Goal: Task Accomplishment & Management: Complete application form

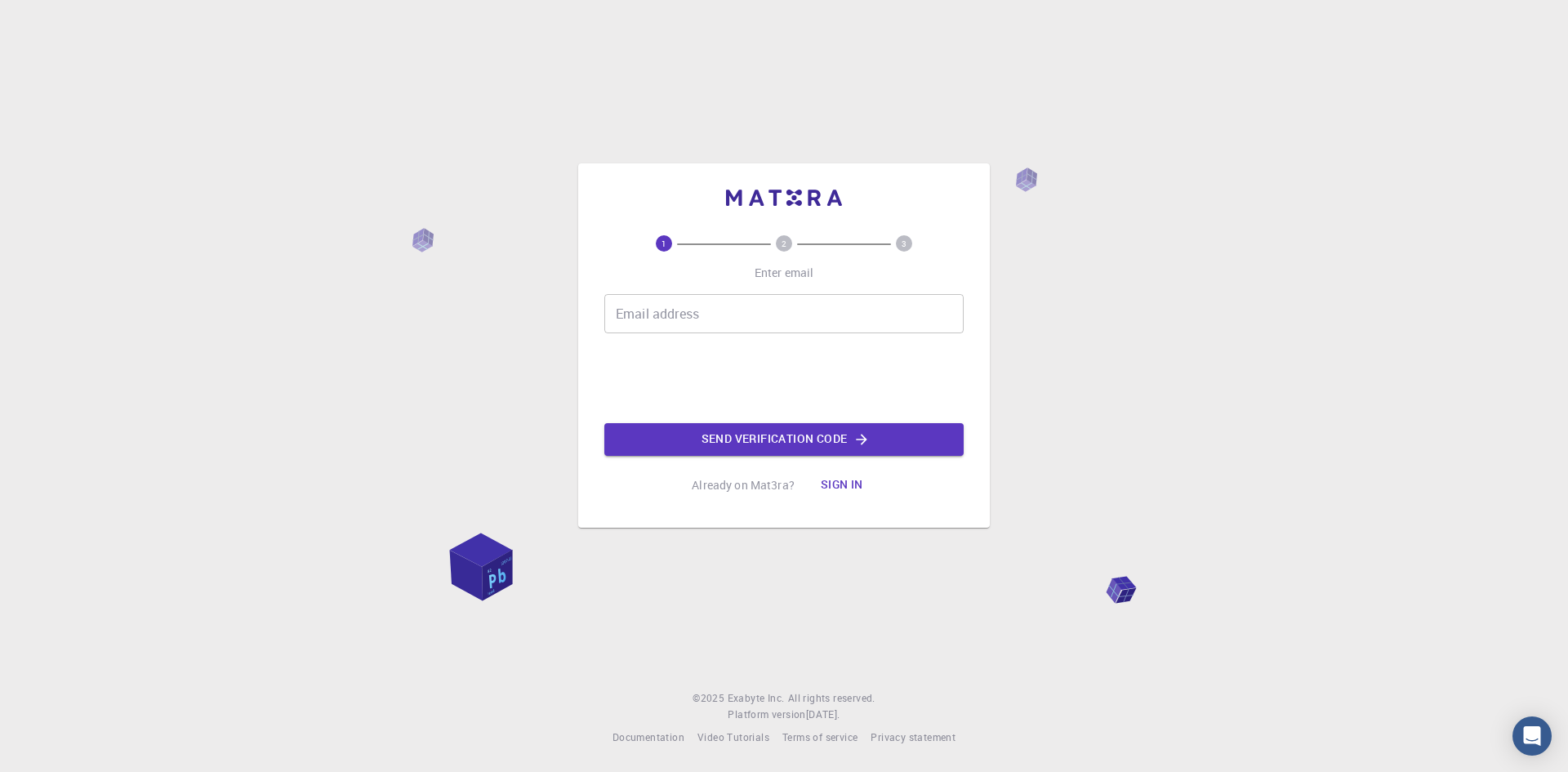
click at [681, 306] on div "Email address Email address" at bounding box center [784, 313] width 360 height 39
click at [609, 205] on div "1 2 3 Enter email Email address Email address Send verification code Already on…" at bounding box center [784, 345] width 360 height 312
click at [743, 320] on input "Email address" at bounding box center [784, 313] width 360 height 39
type input "[EMAIL_ADDRESS][DOMAIN_NAME]"
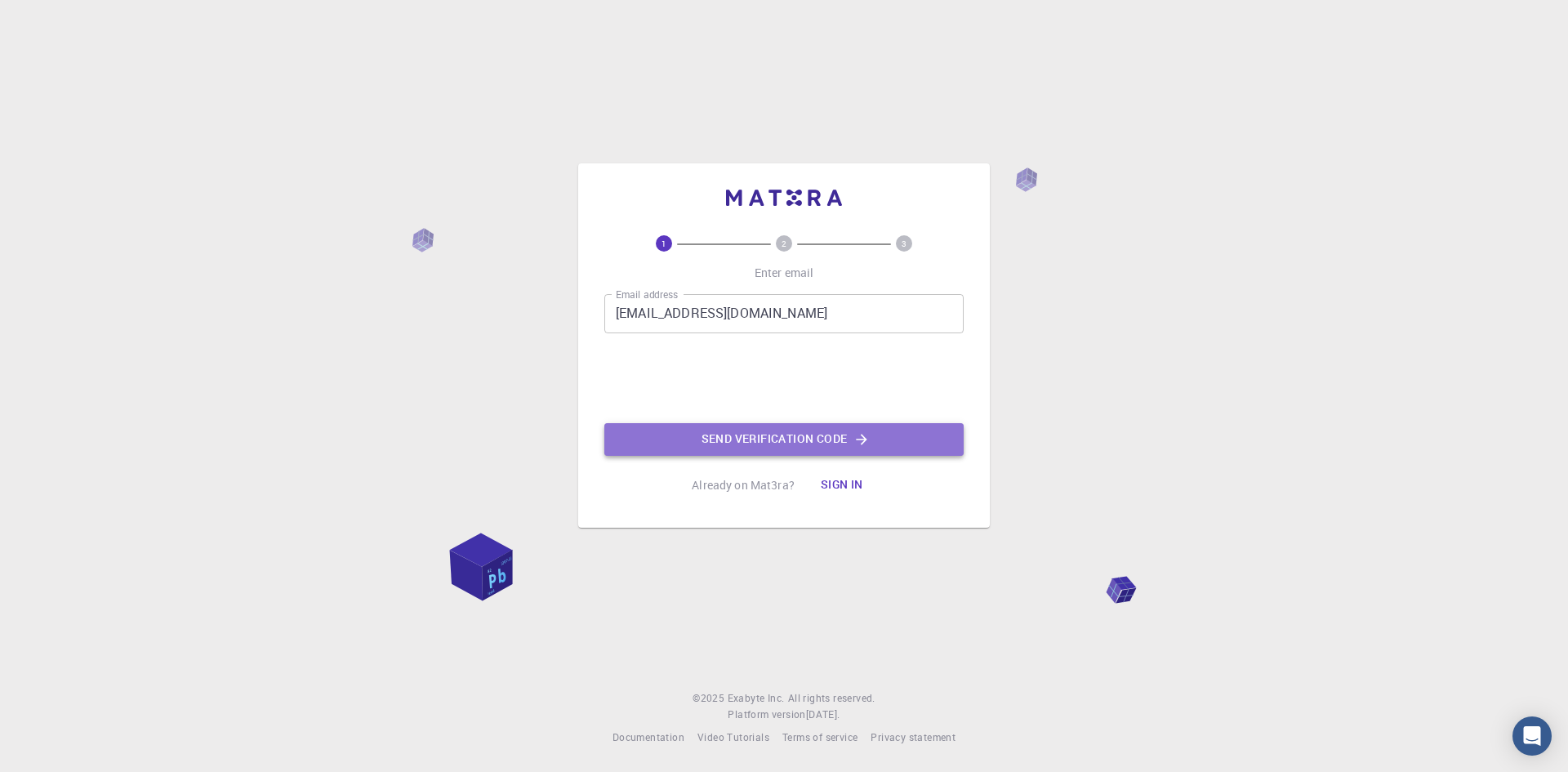
click at [725, 437] on button "Send verification code" at bounding box center [784, 439] width 360 height 33
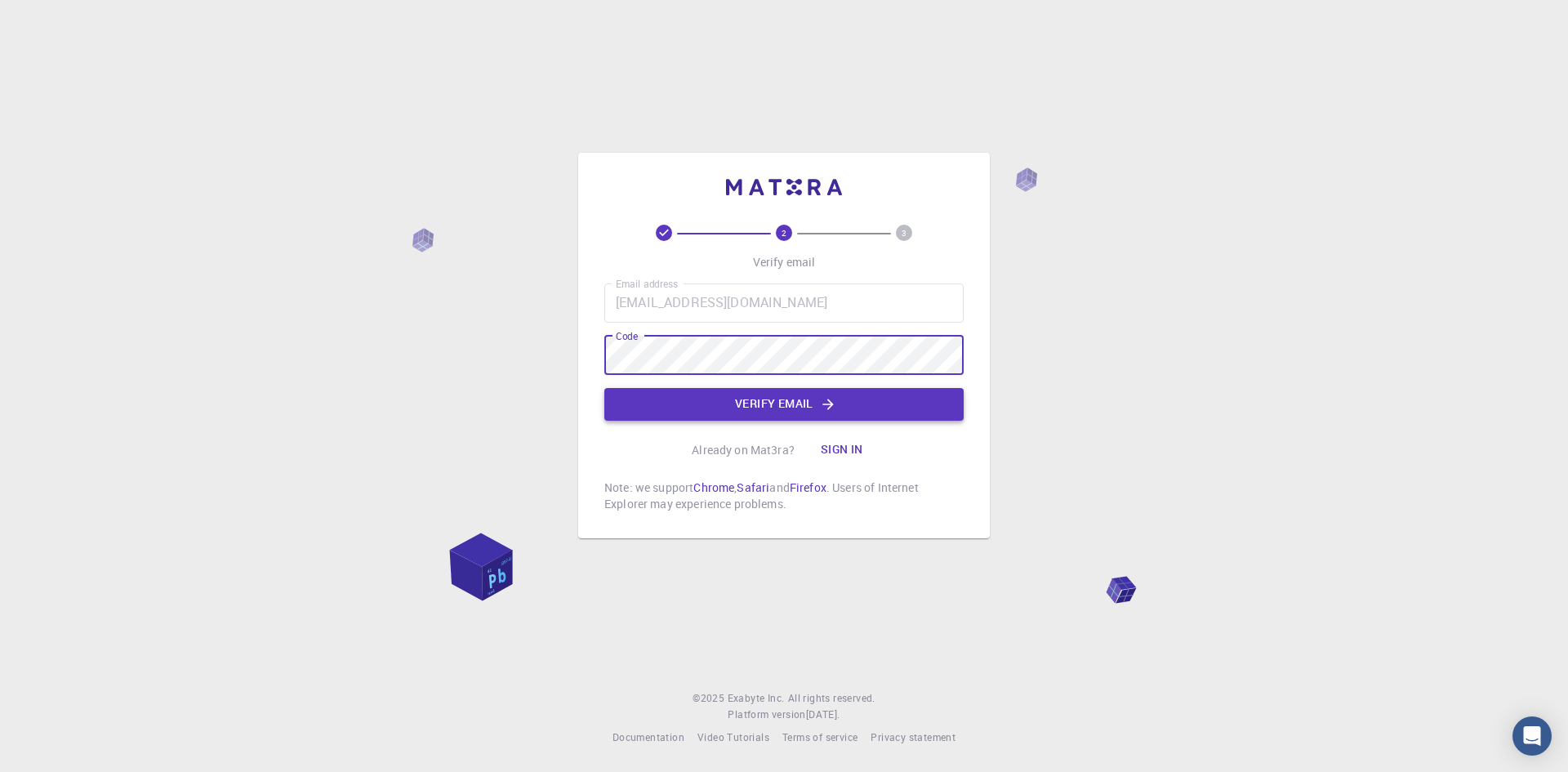
click at [751, 406] on button "Verify email" at bounding box center [784, 404] width 360 height 33
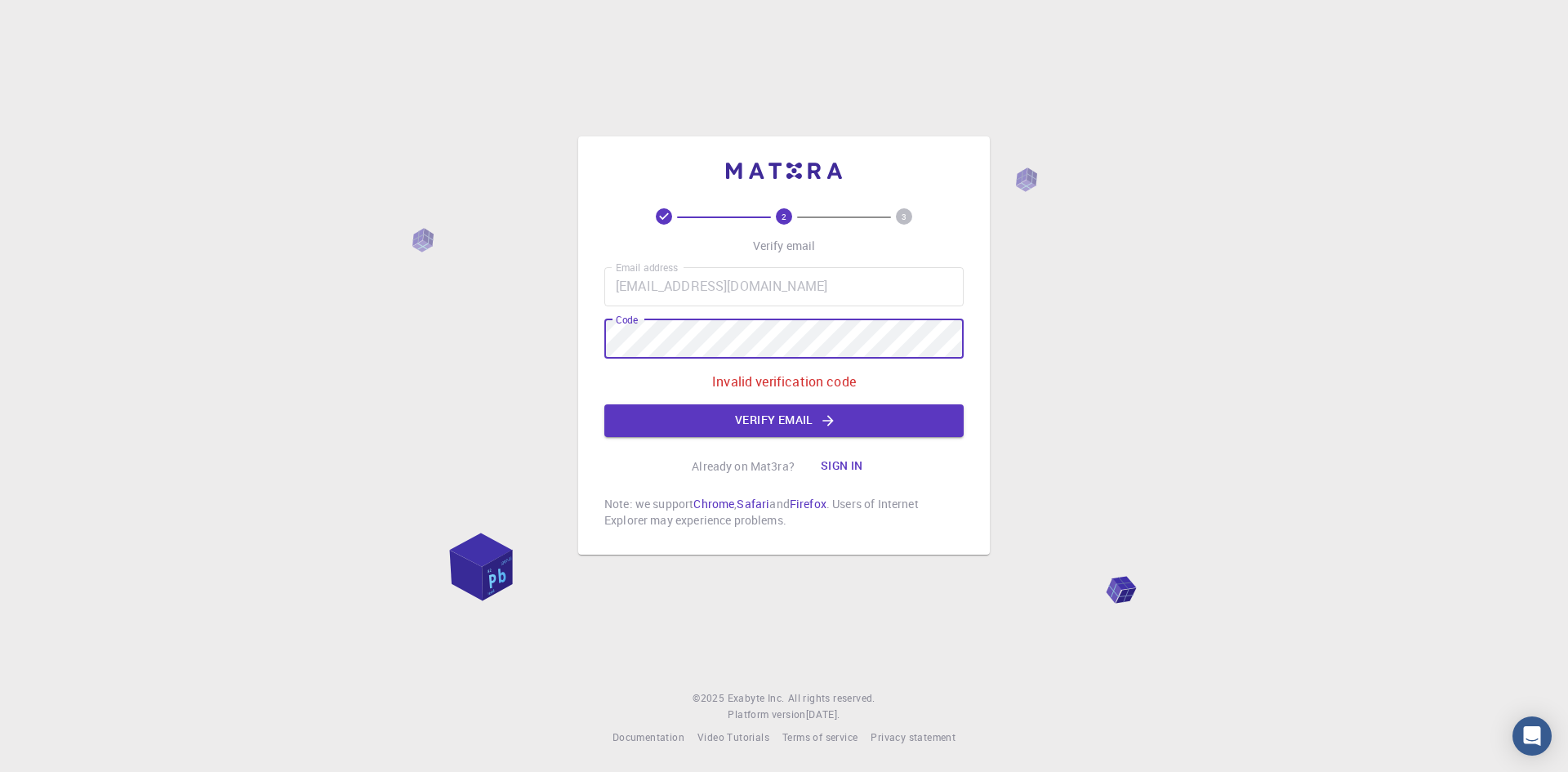
click at [465, 342] on div "2 3 Verify email Email address [EMAIL_ADDRESS][DOMAIN_NAME] Email address Code …" at bounding box center [784, 386] width 1568 height 772
click at [693, 400] on div "Email address [EMAIL_ADDRESS][DOMAIN_NAME] Email address Code Code Invalid veri…" at bounding box center [784, 351] width 360 height 170
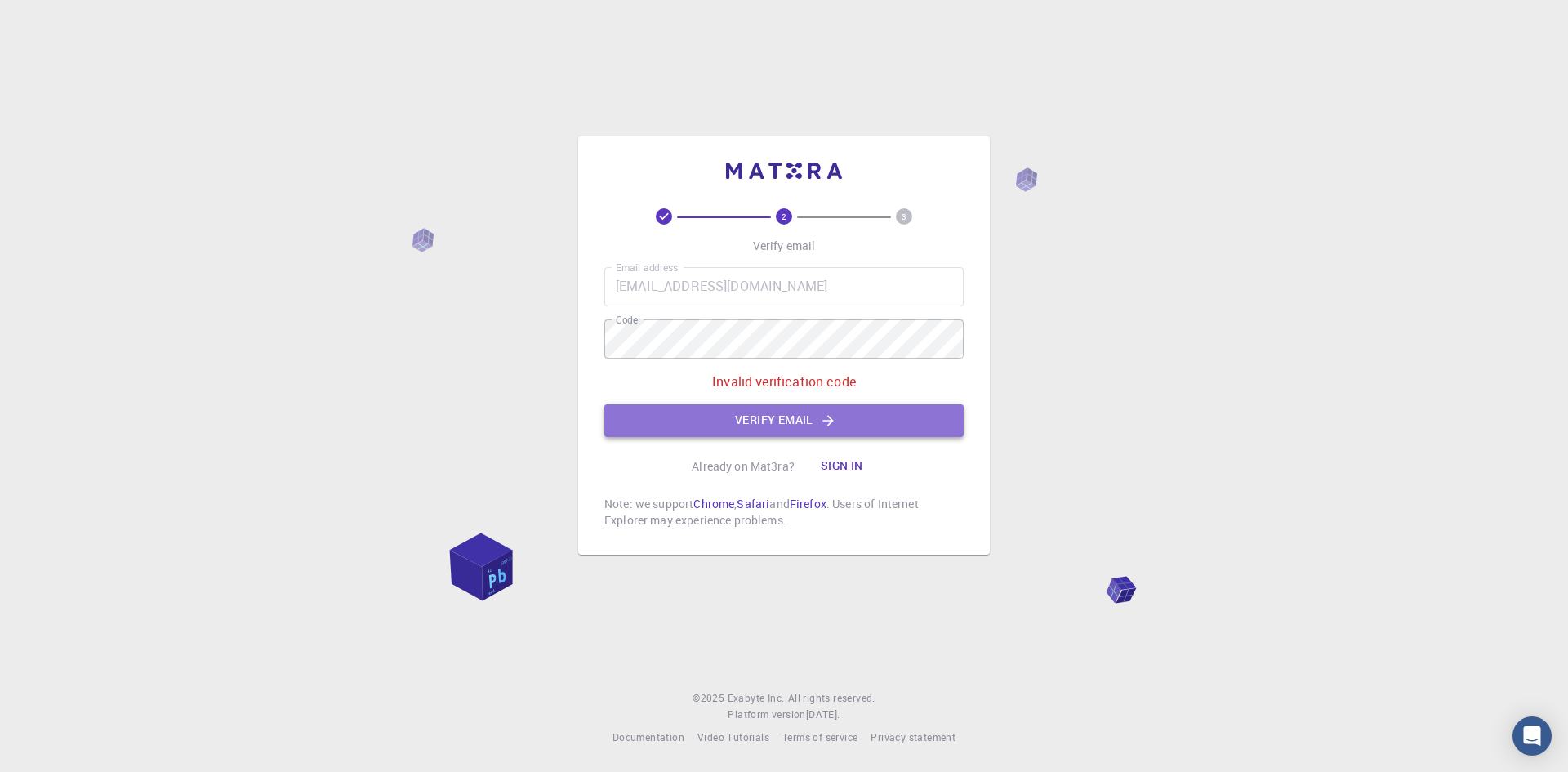
click at [687, 411] on button "Verify email" at bounding box center [784, 420] width 360 height 33
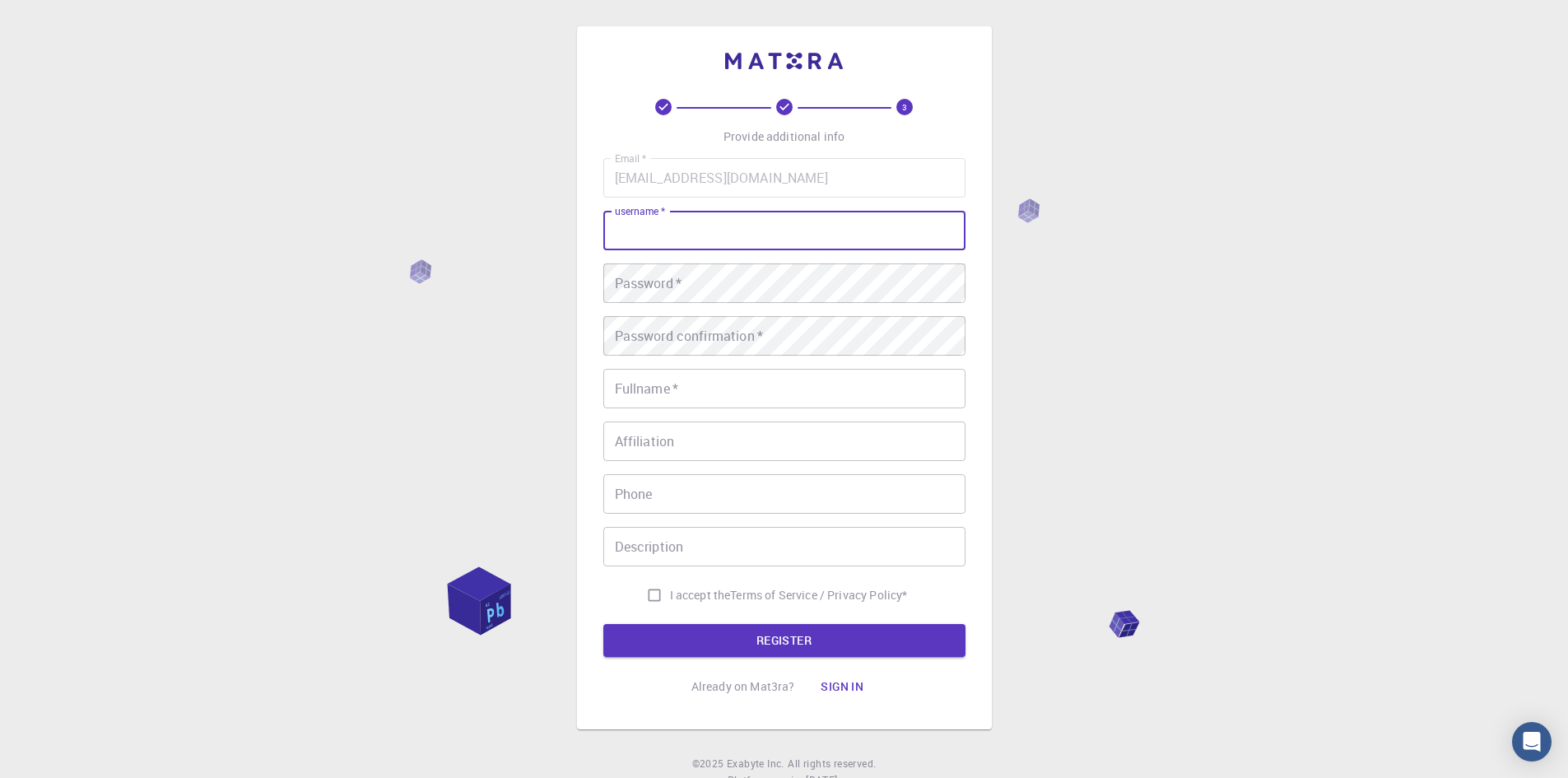
click at [703, 235] on input "username   *" at bounding box center [785, 230] width 362 height 40
click at [649, 226] on div "username   * username   *" at bounding box center [785, 230] width 362 height 40
type input "Վ"
type input "[PERSON_NAME]"
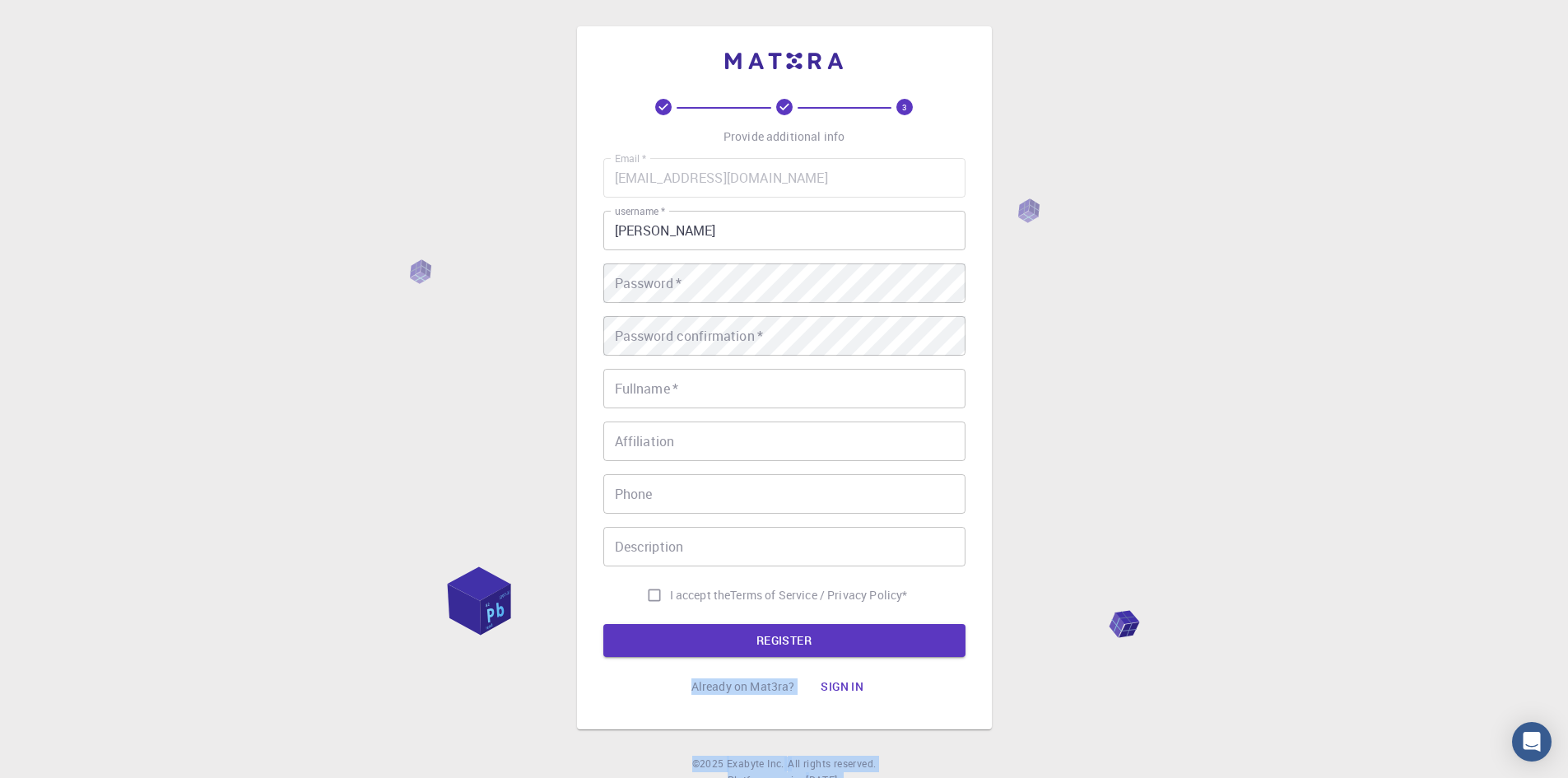
drag, startPoint x: 1113, startPoint y: 624, endPoint x: 1136, endPoint y: 633, distance: 24.7
click at [1136, 633] on div "3 Provide additional info Email   * [EMAIL_ADDRESS][DOMAIN_NAME] Email   * user…" at bounding box center [784, 419] width 1568 height 838
click at [1200, 525] on div "3 Provide additional info Email   * [EMAIL_ADDRESS][DOMAIN_NAME] Email   * user…" at bounding box center [784, 419] width 1568 height 838
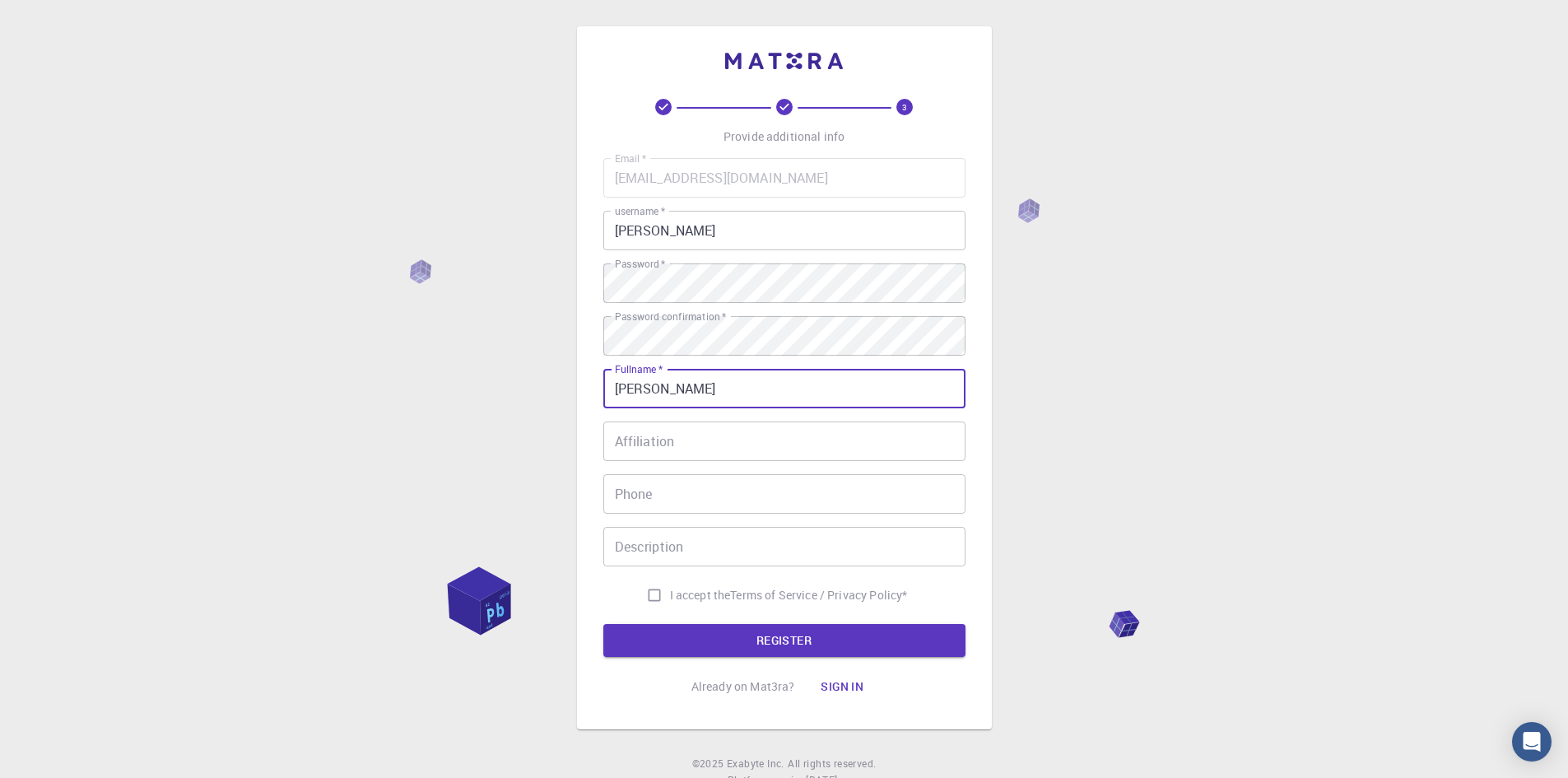
type input "[PERSON_NAME]"
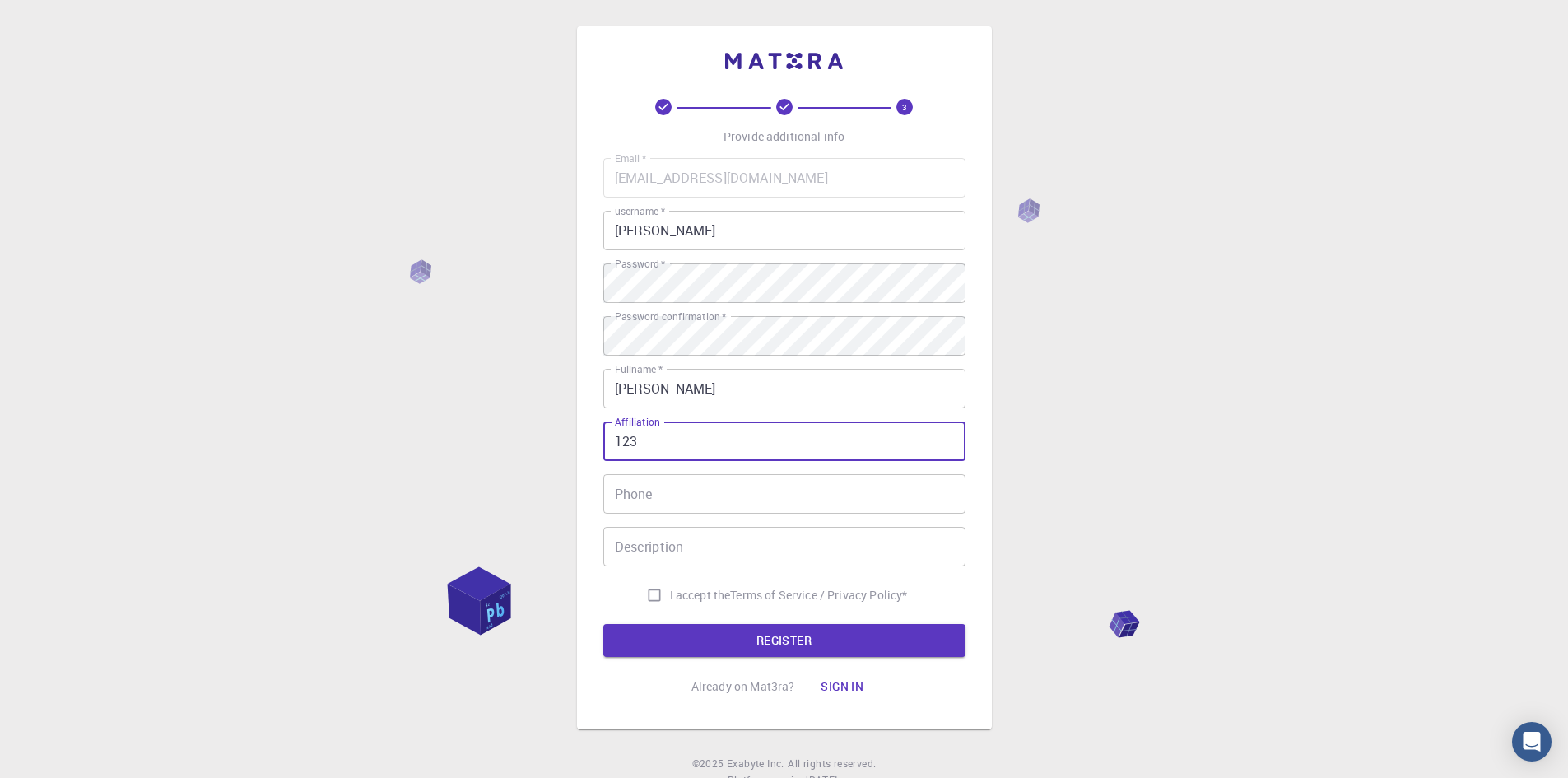
type input "123"
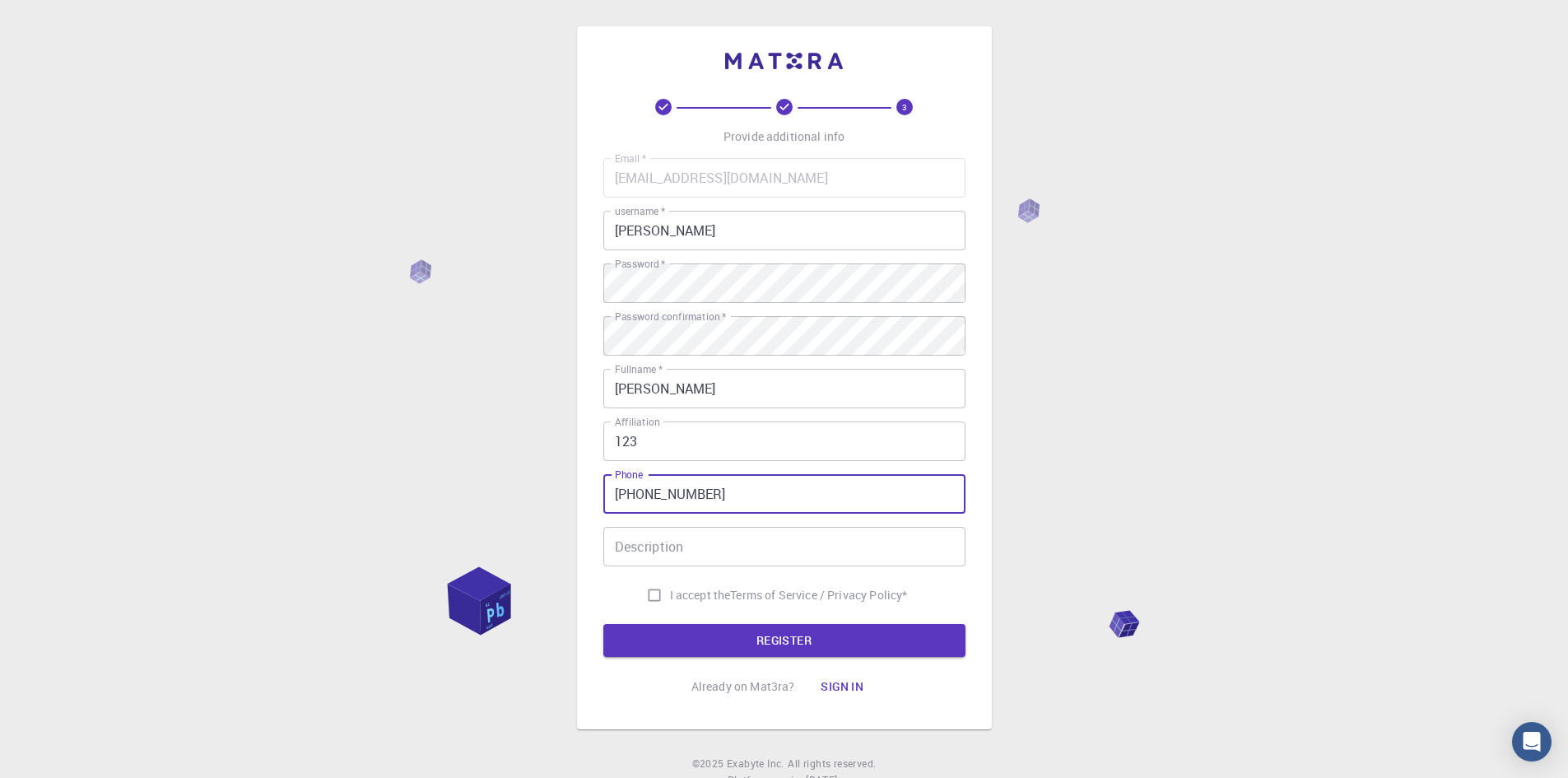
type input "[PHONE_NUMBER]"
click at [651, 572] on div "Email   * [EMAIL_ADDRESS][DOMAIN_NAME] Email   * username   * [PERSON_NAME] use…" at bounding box center [785, 384] width 362 height 453
click at [657, 552] on input "Description" at bounding box center [785, 546] width 362 height 40
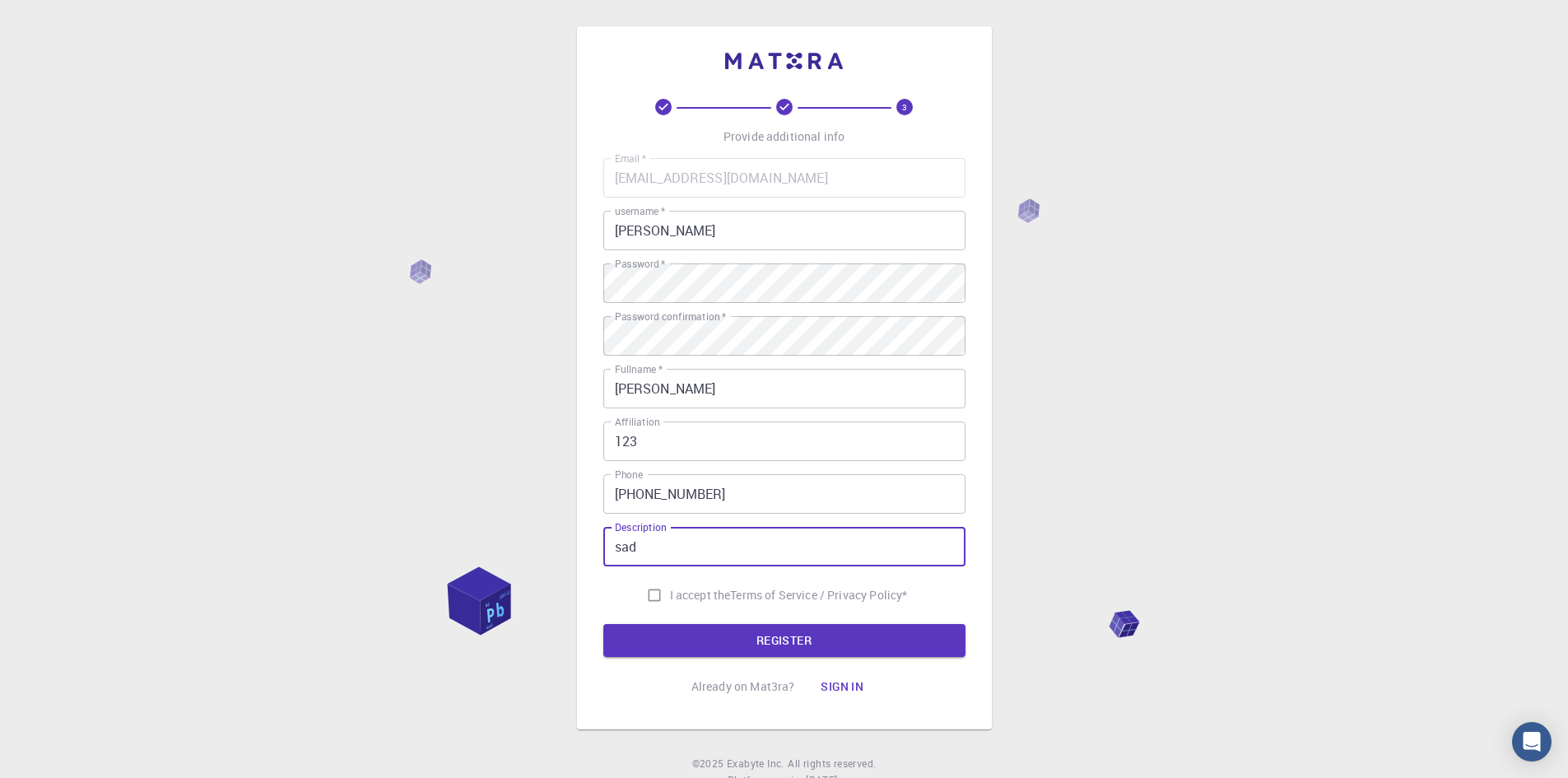
type input "sad"
click at [660, 588] on input "I accept the Terms of Service / Privacy Policy *" at bounding box center [654, 594] width 31 height 31
checkbox input "true"
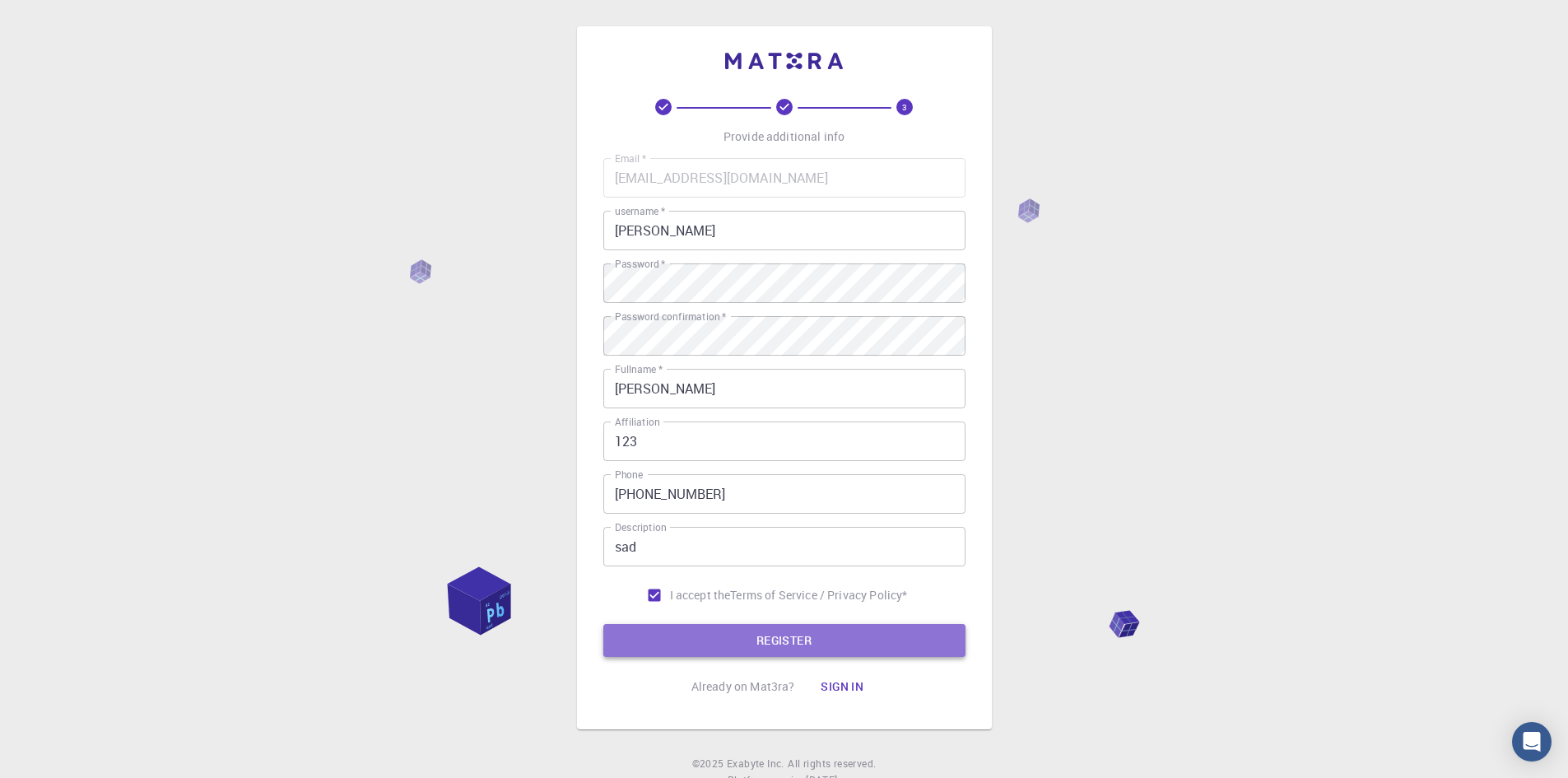
click at [706, 634] on button "REGISTER" at bounding box center [785, 640] width 362 height 33
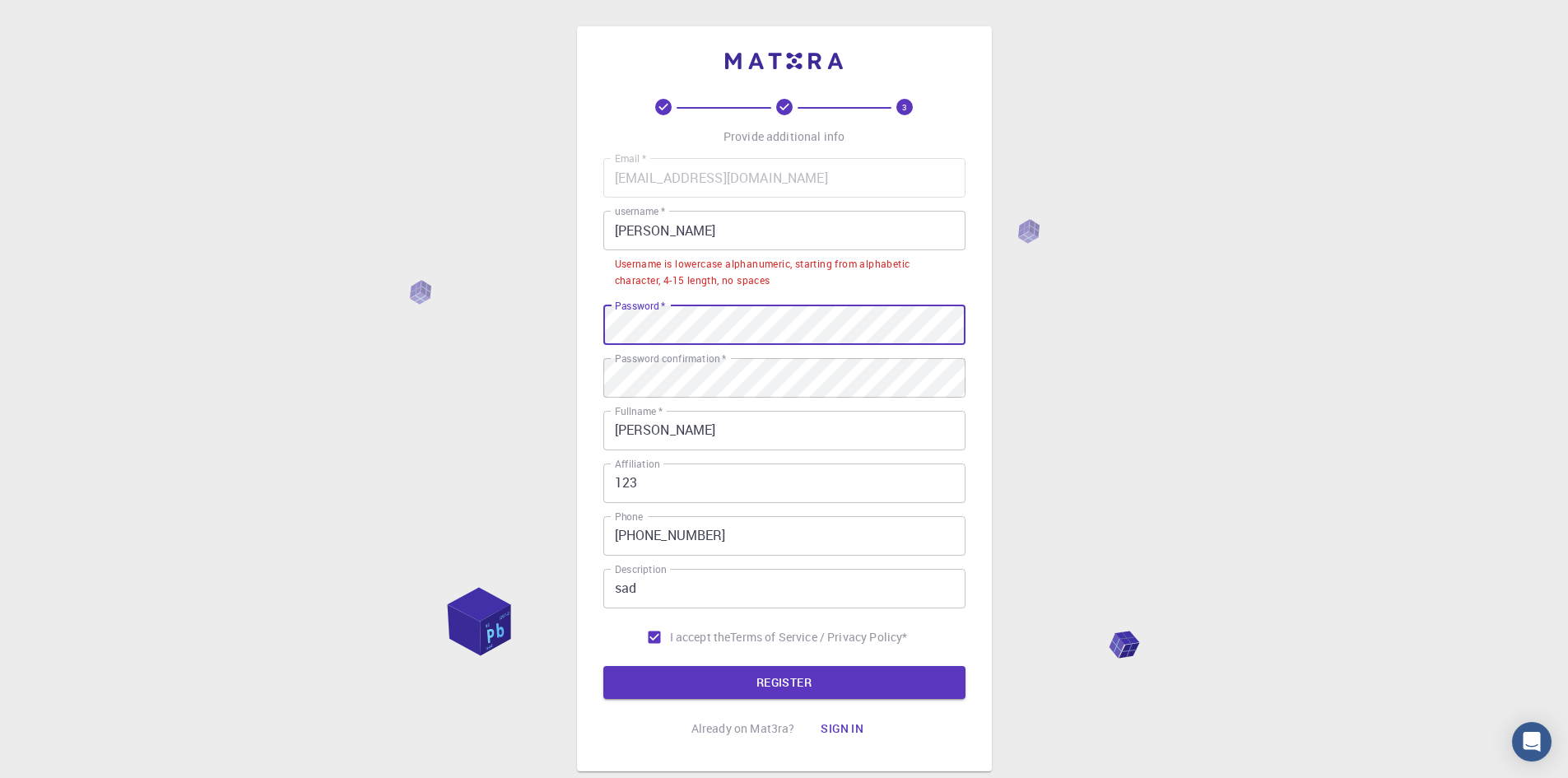
click at [371, 339] on div "3 Provide additional info Email   * [EMAIL_ADDRESS][DOMAIN_NAME] Email   * user…" at bounding box center [784, 440] width 1568 height 880
click at [717, 681] on button "REGISTER" at bounding box center [785, 682] width 362 height 33
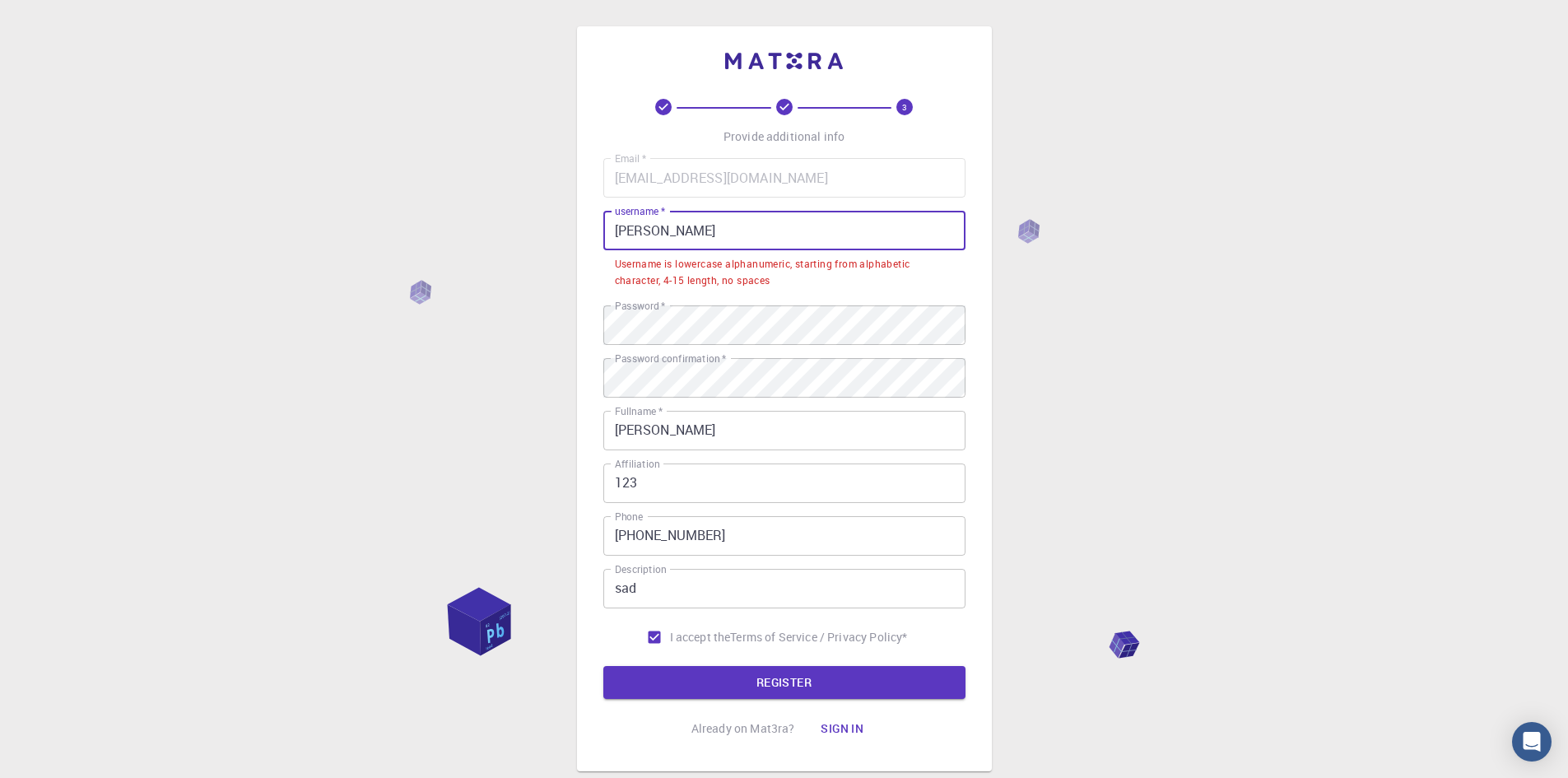
drag, startPoint x: 669, startPoint y: 241, endPoint x: 449, endPoint y: 213, distance: 221.8
click at [450, 213] on div "3 Provide additional info Email   * [EMAIL_ADDRESS][DOMAIN_NAME] Email   * user…" at bounding box center [784, 440] width 1568 height 880
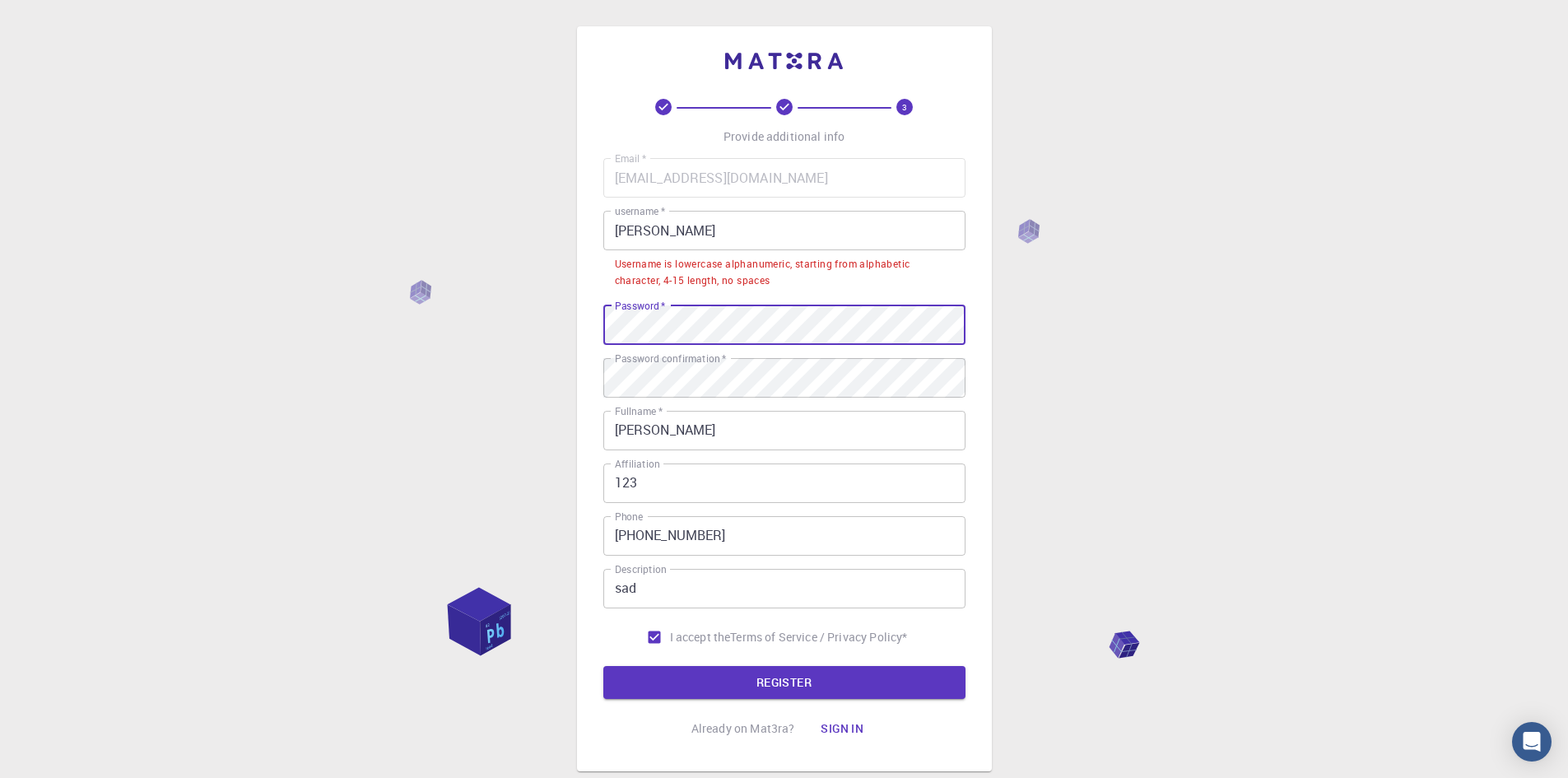
click at [40, 321] on div "3 Provide additional info Email   * [EMAIL_ADDRESS][DOMAIN_NAME] Email   * user…" at bounding box center [784, 440] width 1568 height 880
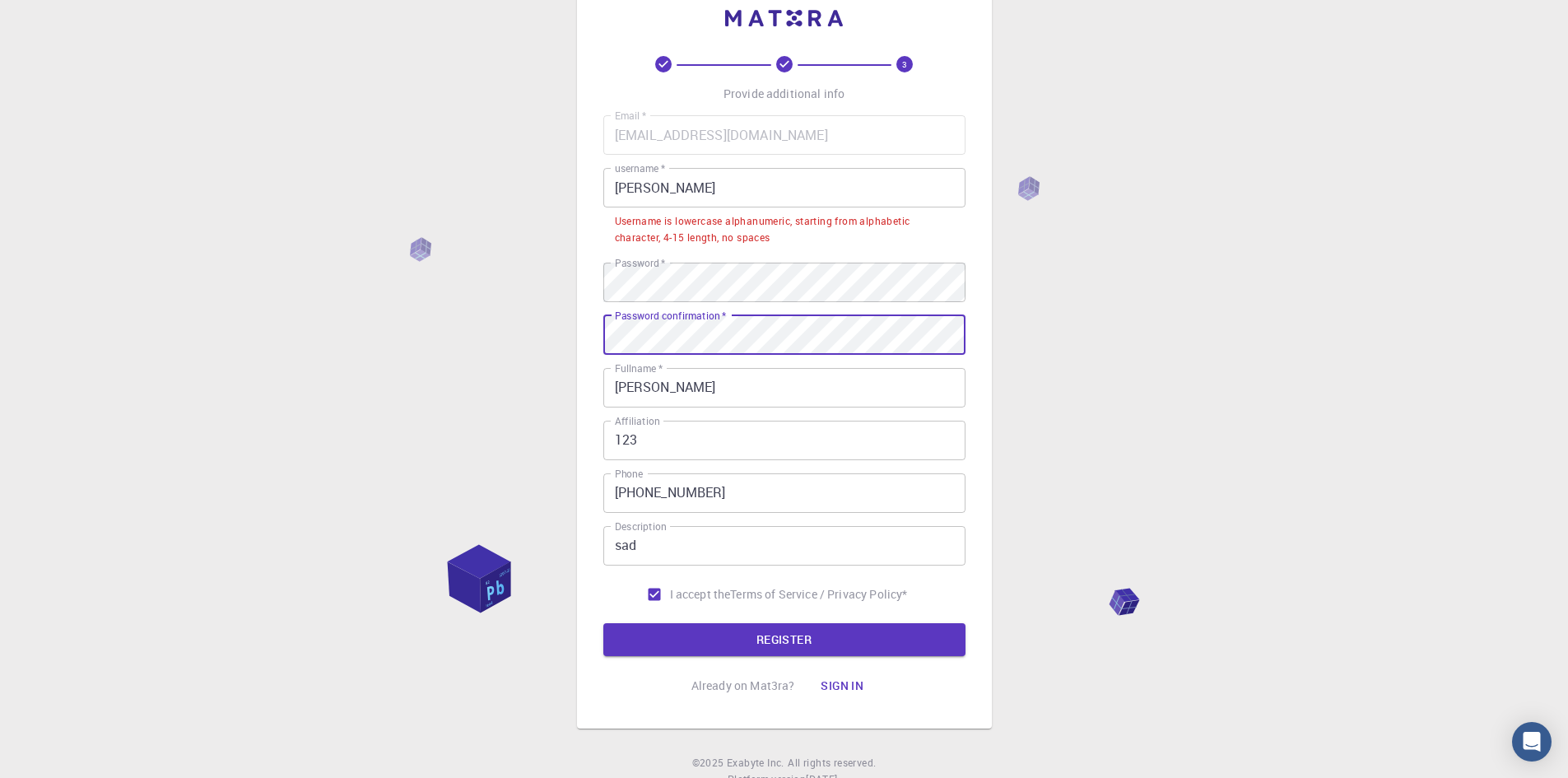
scroll to position [83, 0]
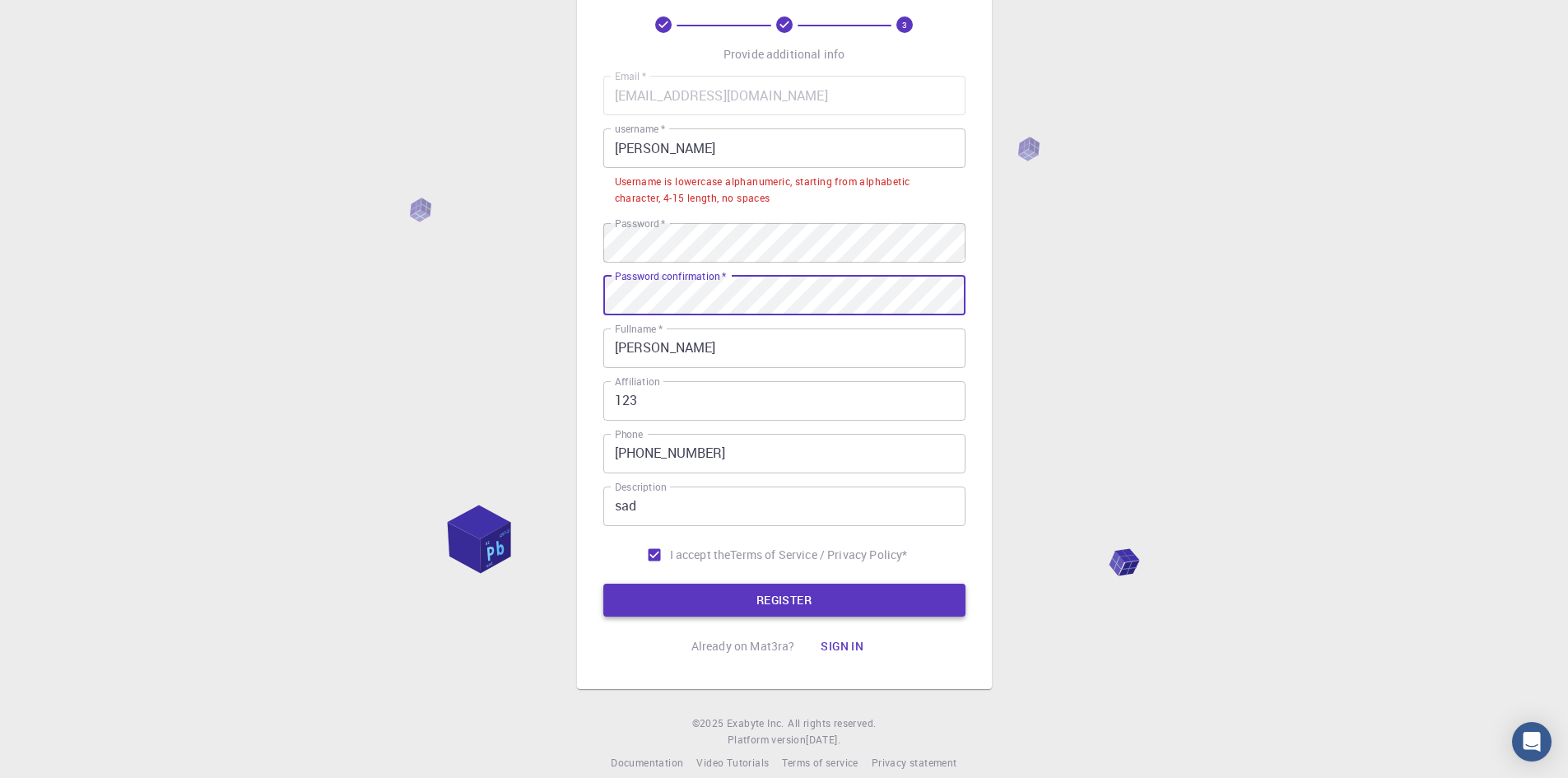
click at [831, 593] on button "REGISTER" at bounding box center [785, 599] width 362 height 33
click at [687, 201] on div "Username is lowercase alphanumeric, starting from alphabetic character, 4-15 le…" at bounding box center [784, 190] width 339 height 33
click at [674, 343] on input "[PERSON_NAME]" at bounding box center [785, 348] width 362 height 40
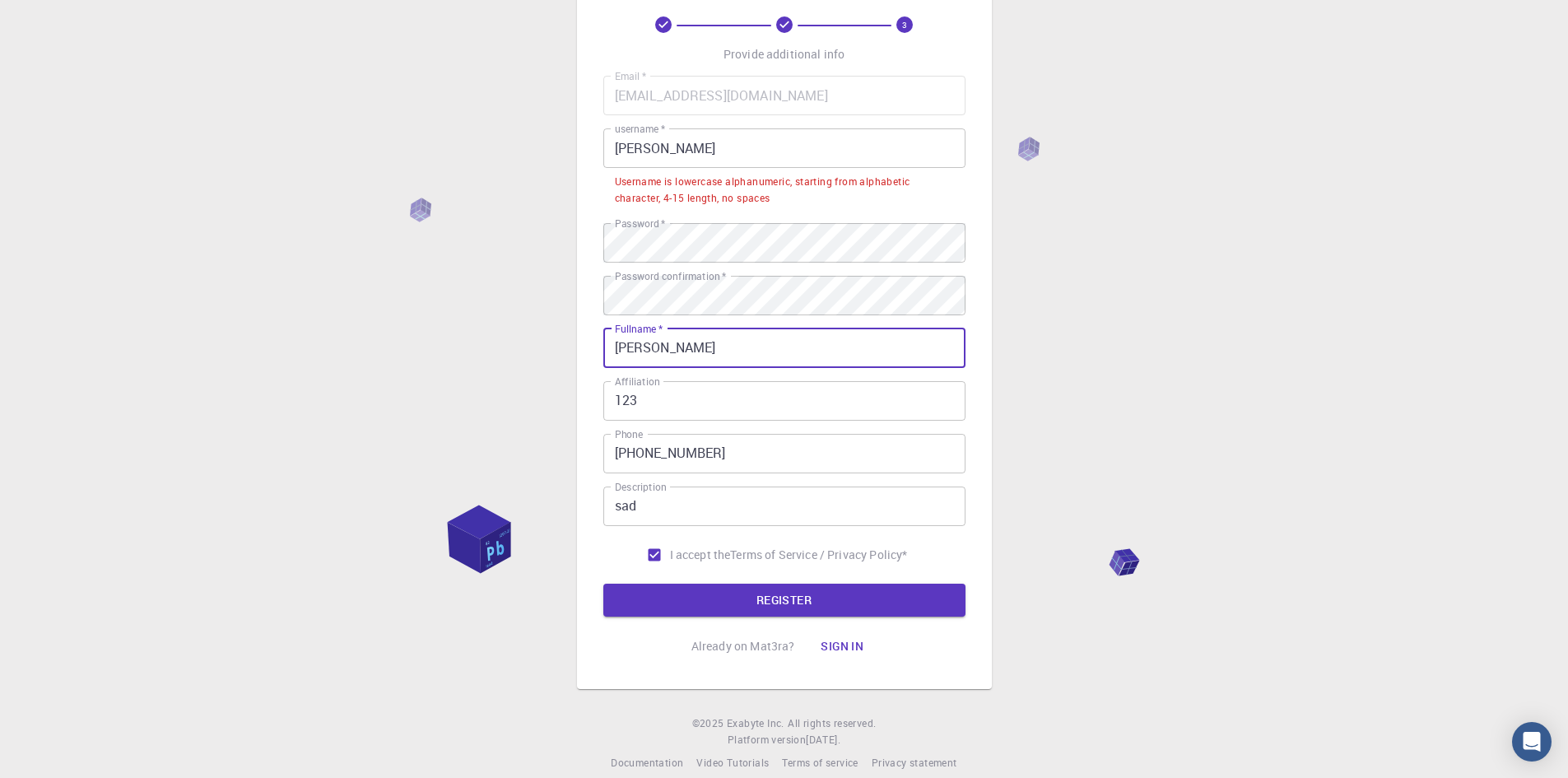
type input "[PERSON_NAME]"
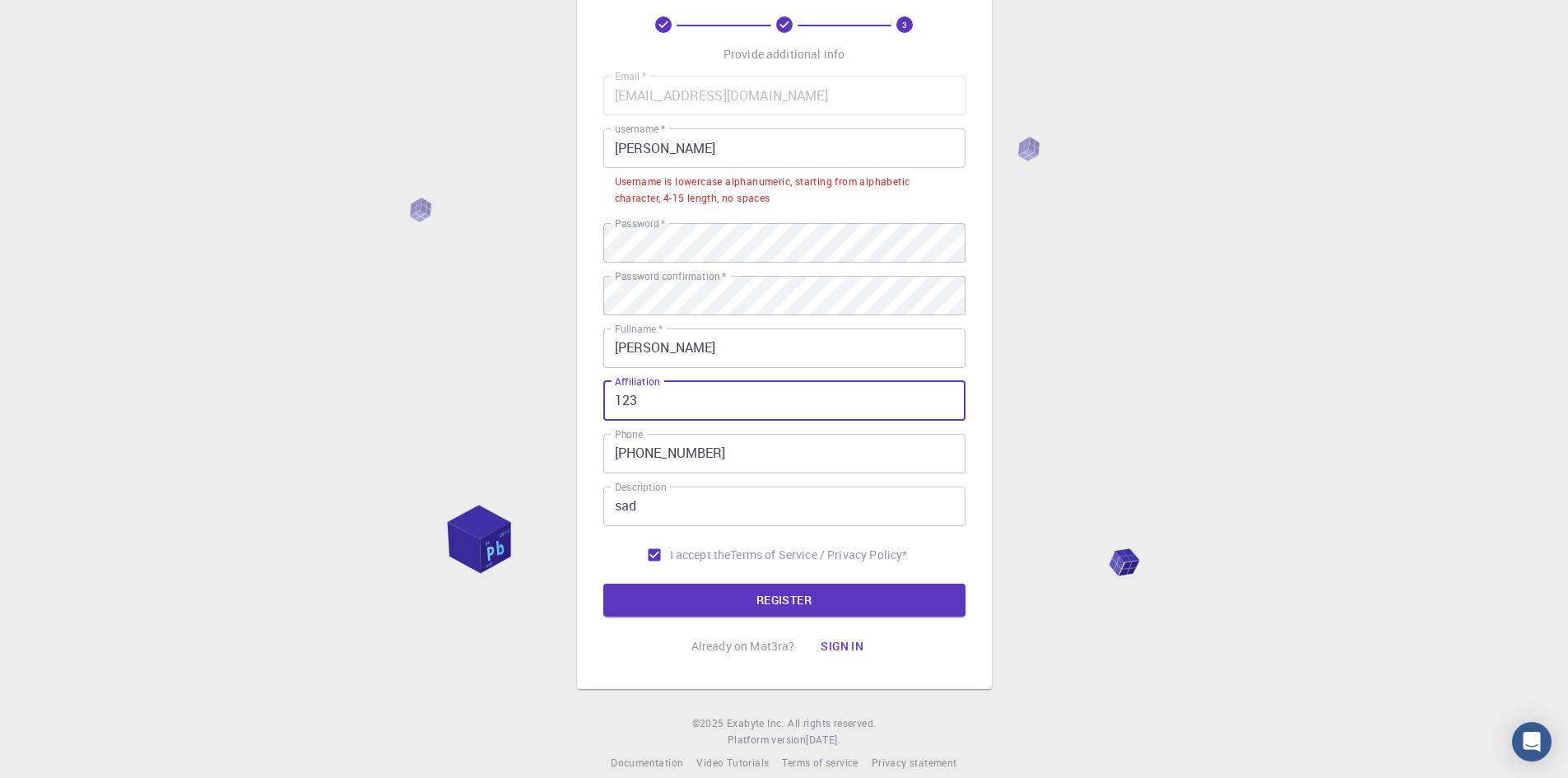
click at [690, 400] on input "123" at bounding box center [785, 400] width 362 height 40
click at [669, 410] on input "123" at bounding box center [785, 400] width 362 height 40
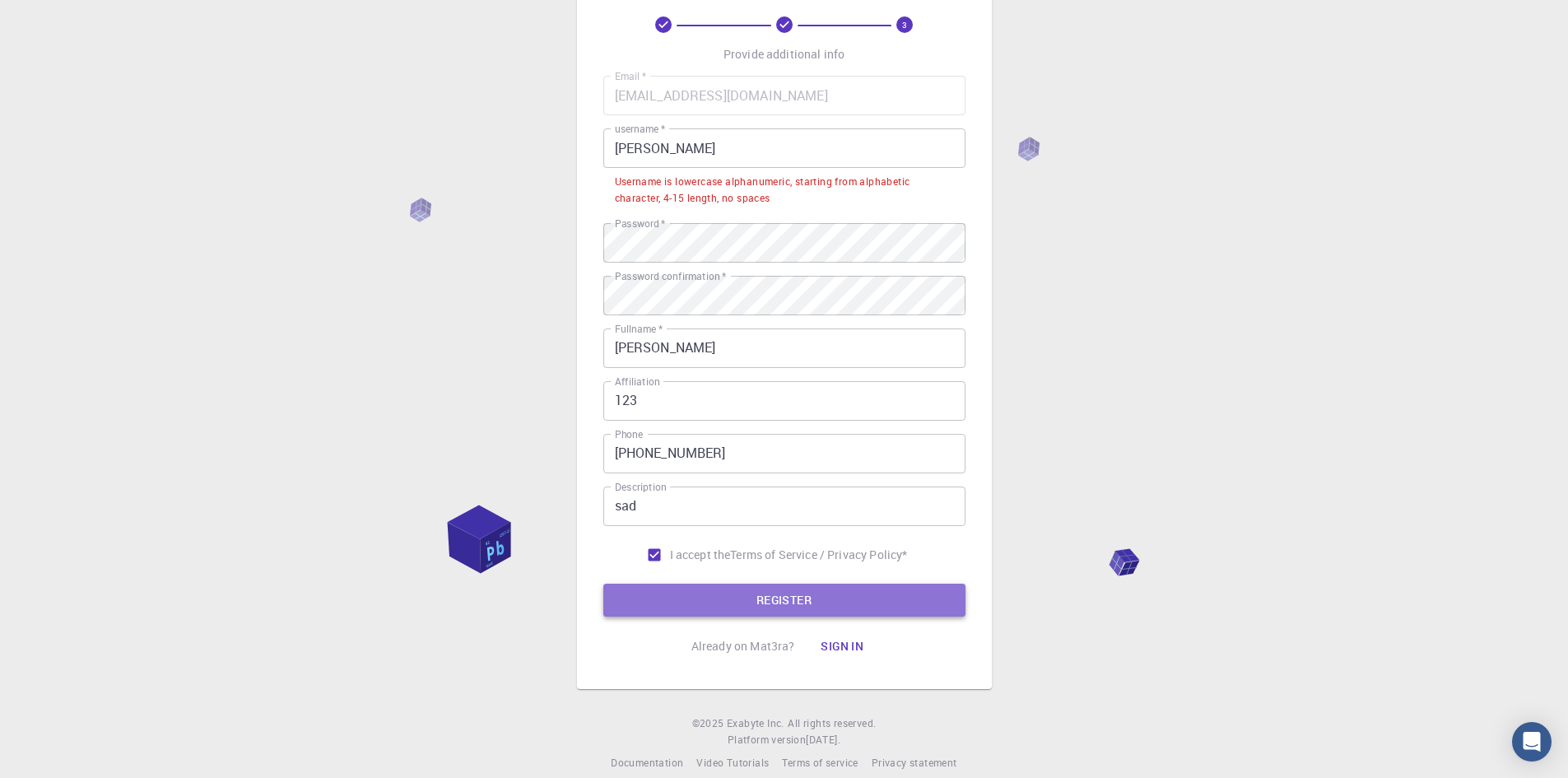
click at [761, 583] on button "REGISTER" at bounding box center [785, 599] width 362 height 33
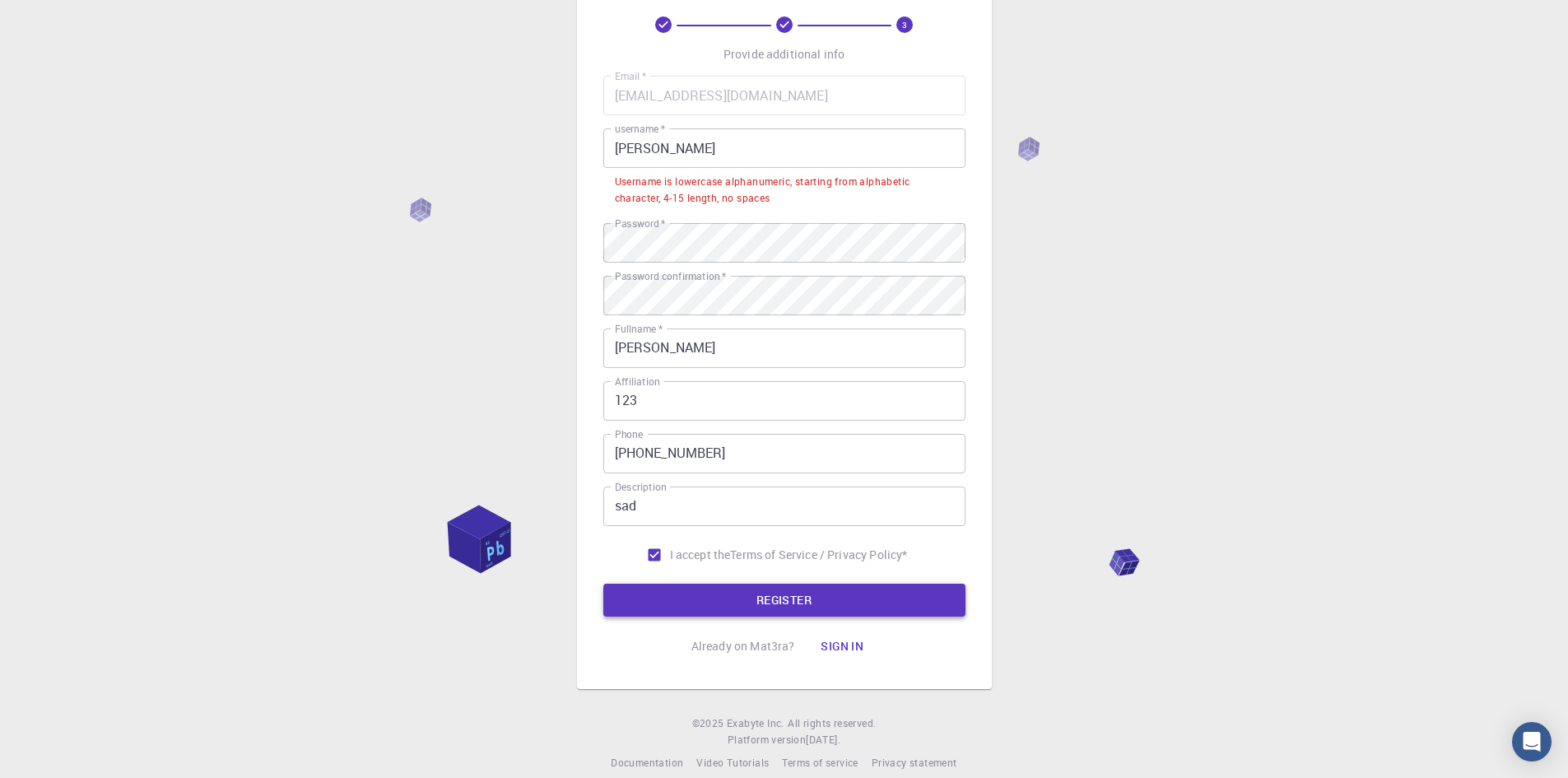
click at [736, 603] on button "REGISTER" at bounding box center [785, 599] width 362 height 33
click at [421, 268] on div "3 Provide additional info Email   * [EMAIL_ADDRESS][DOMAIN_NAME] Email   * user…" at bounding box center [784, 357] width 1568 height 880
click at [379, 246] on div "3 Provide additional info Email   * [EMAIL_ADDRESS][DOMAIN_NAME] Email   * user…" at bounding box center [784, 357] width 1568 height 880
click at [370, 296] on div "3 Provide additional info Email   * [EMAIL_ADDRESS][DOMAIN_NAME] Email   * user…" at bounding box center [784, 357] width 1568 height 880
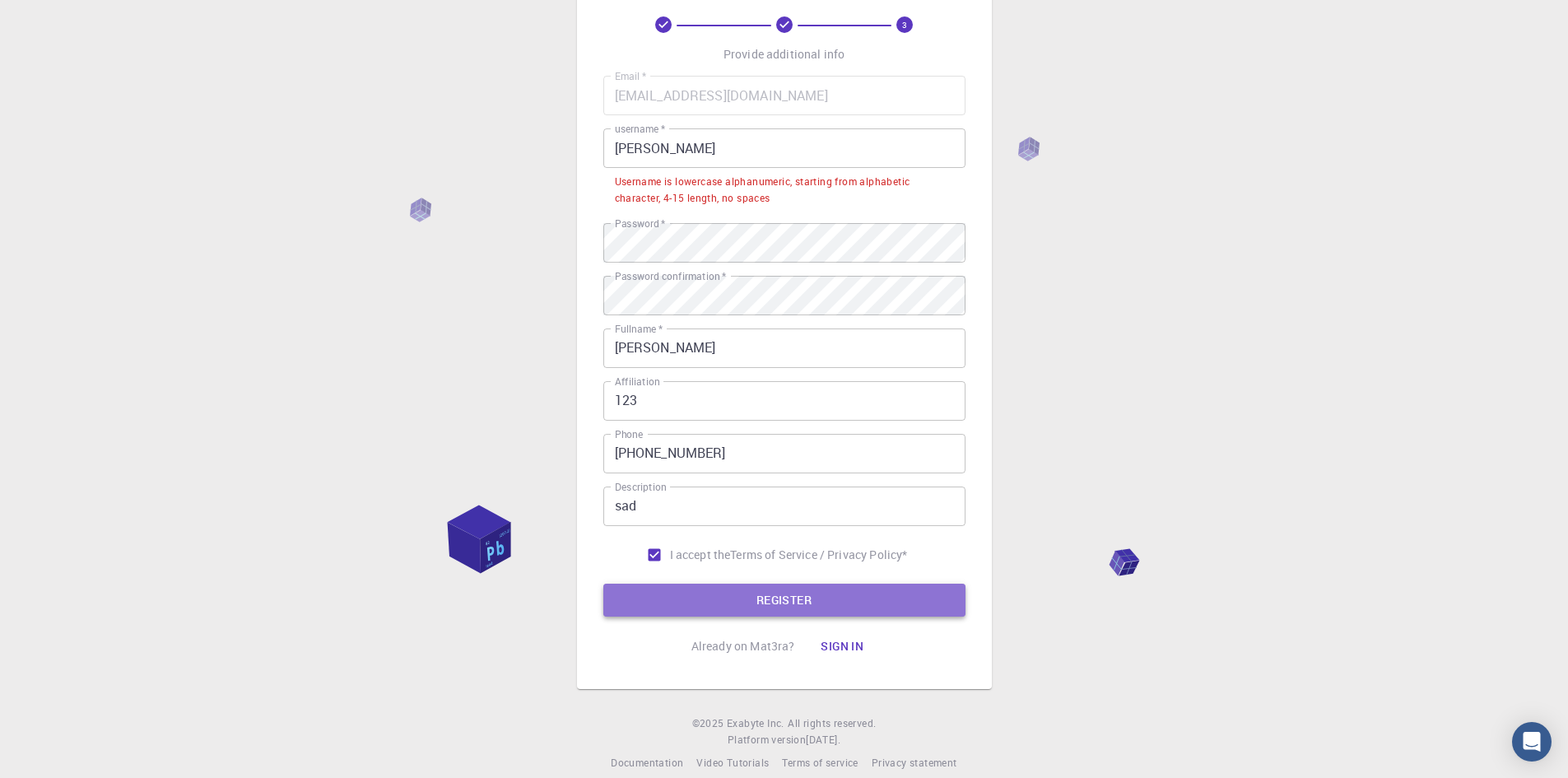
click at [722, 600] on button "REGISTER" at bounding box center [785, 599] width 362 height 33
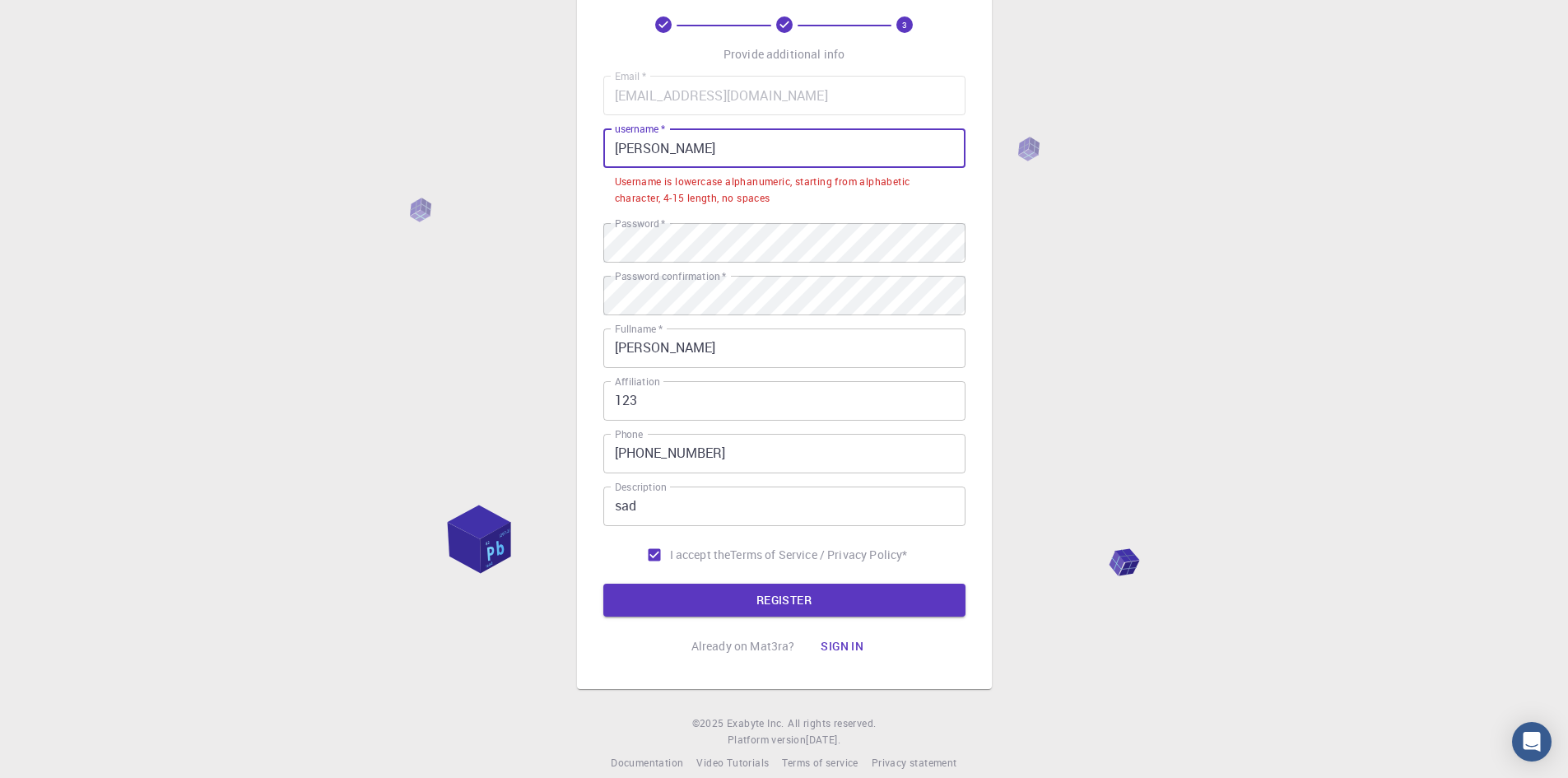
click at [722, 142] on input "[PERSON_NAME]" at bounding box center [785, 148] width 362 height 40
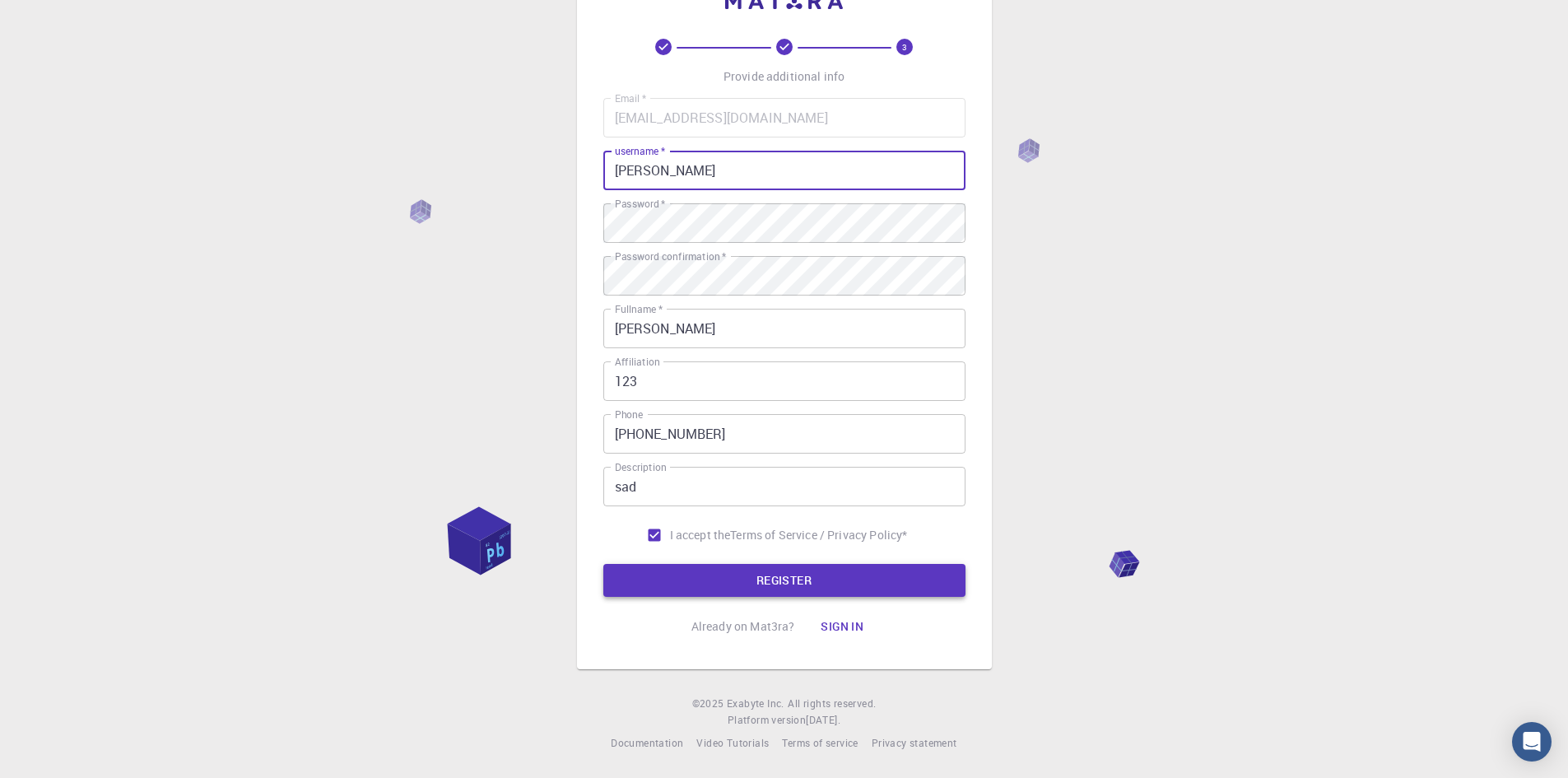
type input "[PERSON_NAME]"
click at [836, 580] on button "REGISTER" at bounding box center [785, 580] width 362 height 33
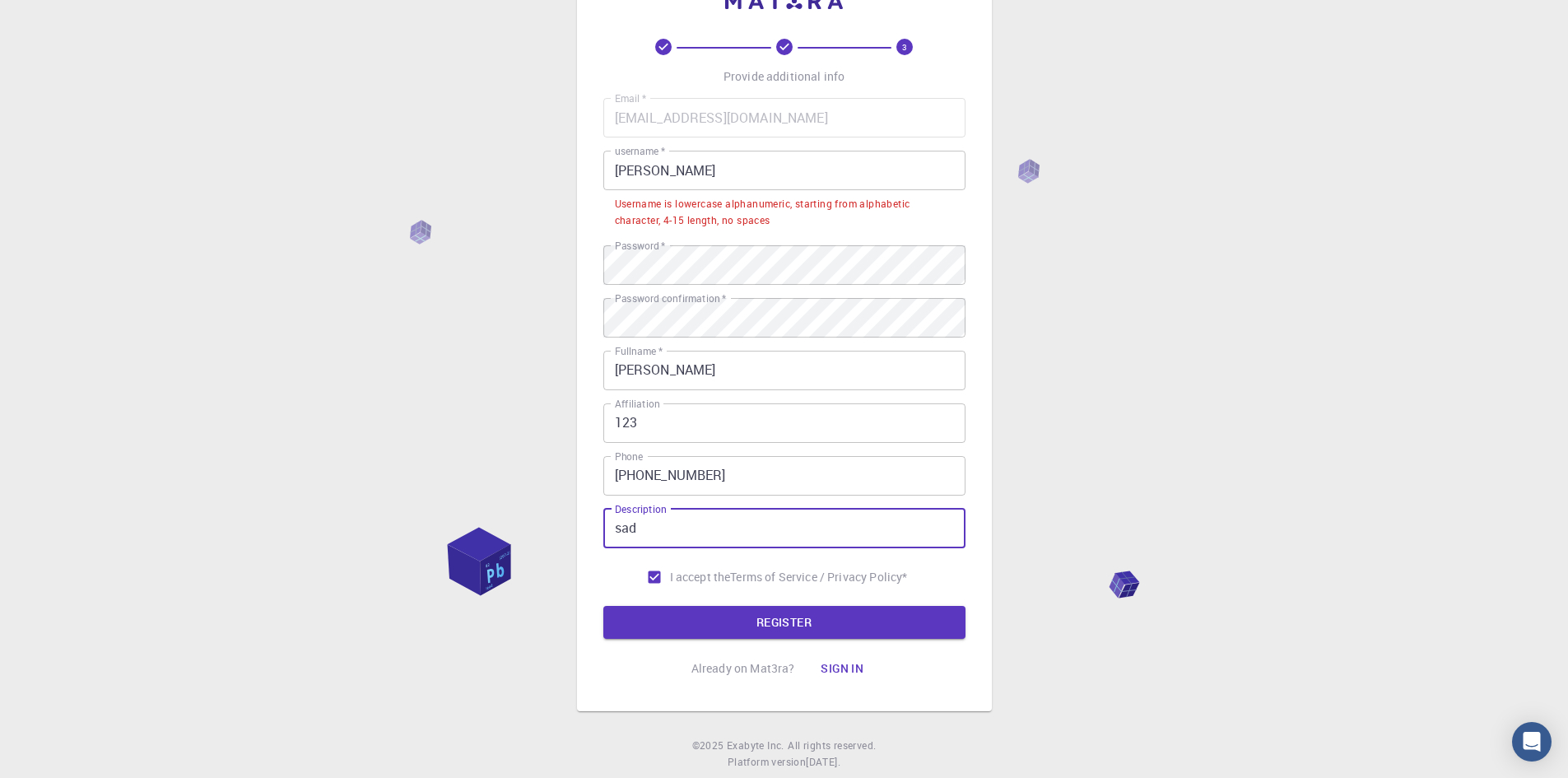
drag, startPoint x: 688, startPoint y: 527, endPoint x: 436, endPoint y: 520, distance: 252.1
click at [436, 520] on div "3 Provide additional info Email   * [EMAIL_ADDRESS][DOMAIN_NAME] Email   * user…" at bounding box center [784, 380] width 1568 height 880
type input "aaa"
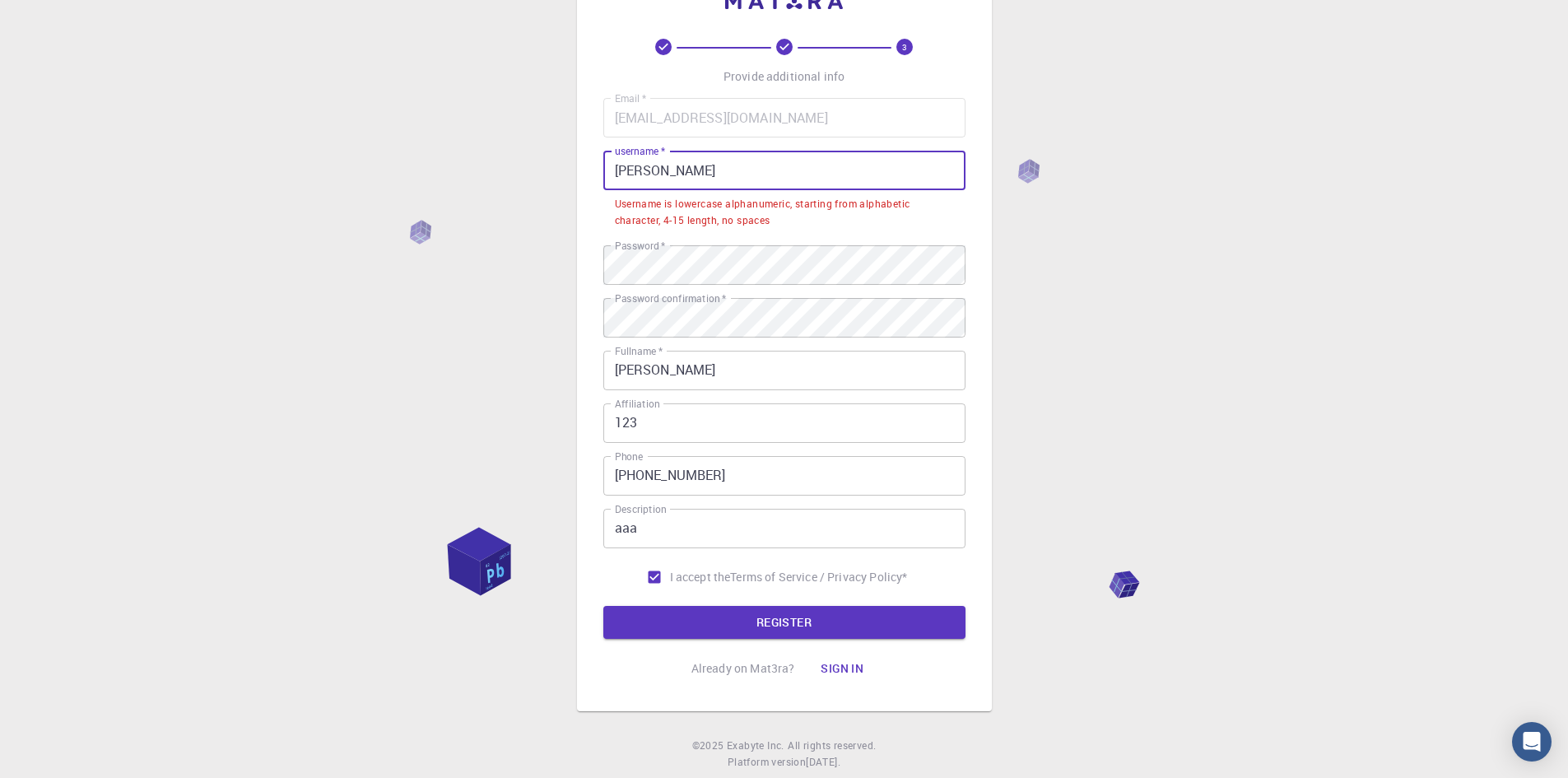
drag, startPoint x: 695, startPoint y: 172, endPoint x: 507, endPoint y: 172, distance: 188.0
click at [507, 172] on div "3 Provide additional info Email   * [EMAIL_ADDRESS][DOMAIN_NAME] Email   * user…" at bounding box center [784, 380] width 1568 height 880
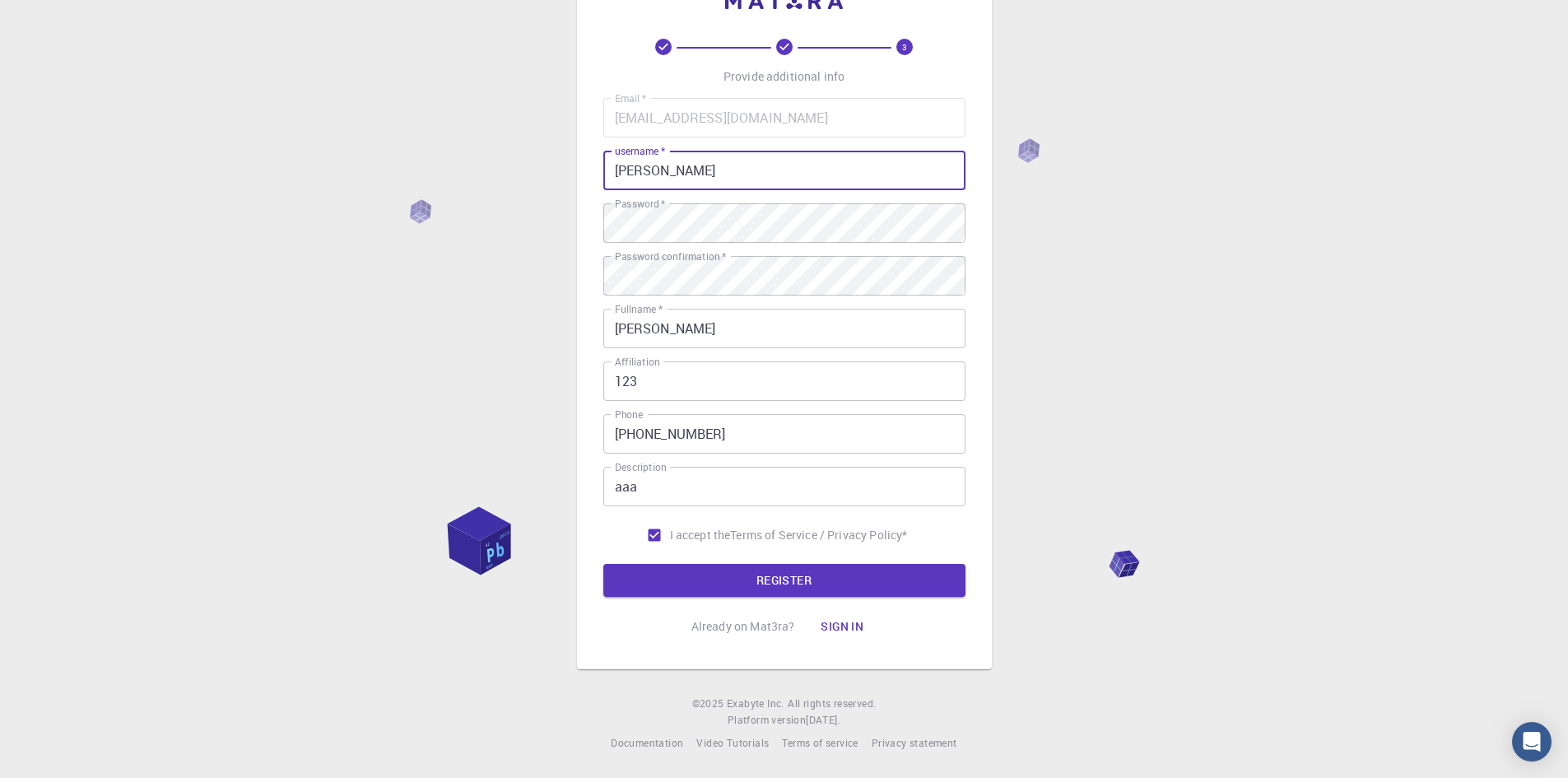
type input "[PERSON_NAME]"
click at [347, 203] on div "3 Provide additional info Email   * [EMAIL_ADDRESS][DOMAIN_NAME] Email   * user…" at bounding box center [784, 359] width 1568 height 838
click at [837, 577] on button "REGISTER" at bounding box center [785, 580] width 362 height 33
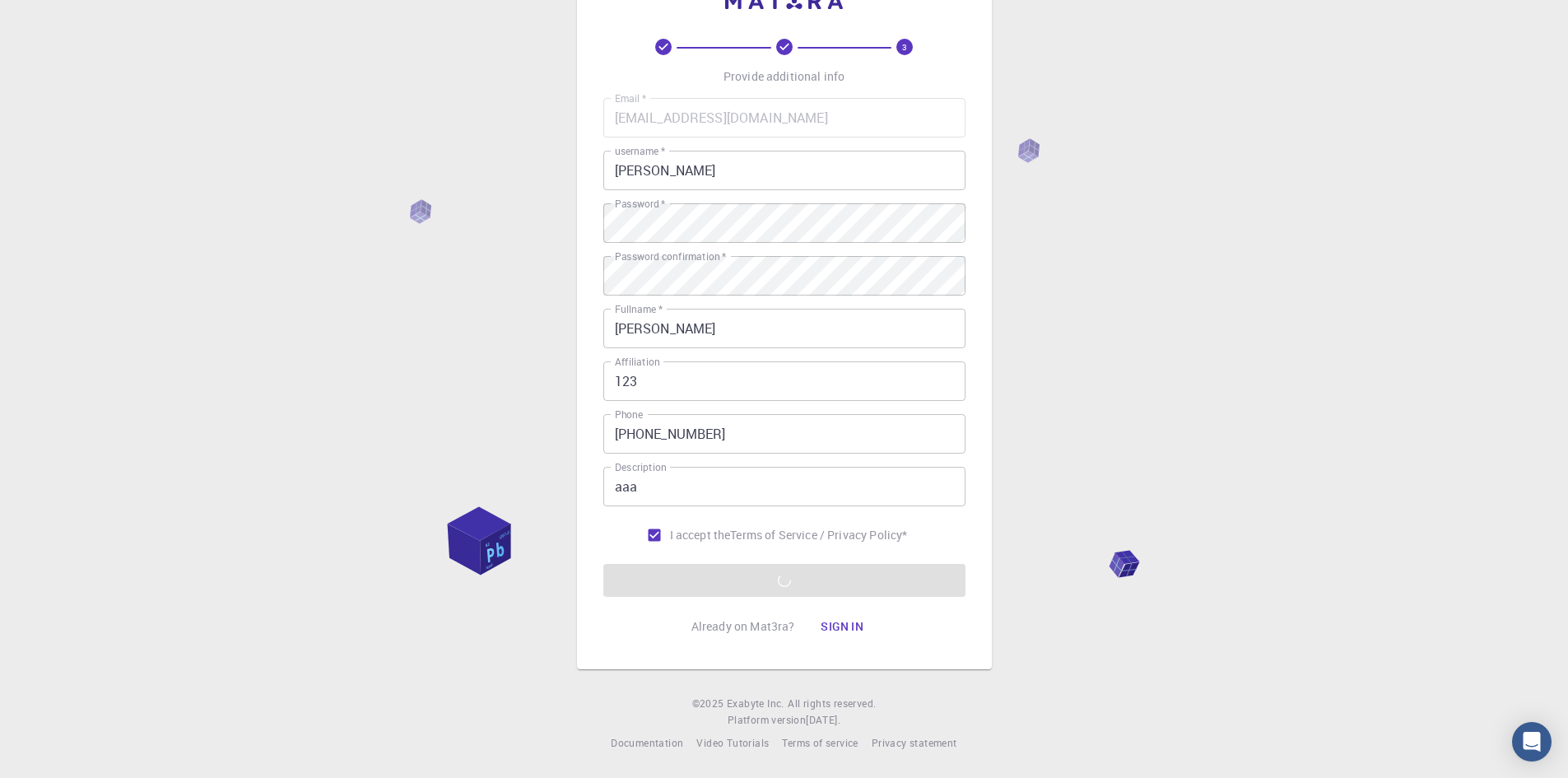
click at [789, 592] on form "Email   * [EMAIL_ADDRESS][DOMAIN_NAME] Email   * username   * [PERSON_NAME] use…" at bounding box center [785, 347] width 362 height 499
click at [715, 630] on p "Already on Mat3ra?" at bounding box center [743, 626] width 104 height 17
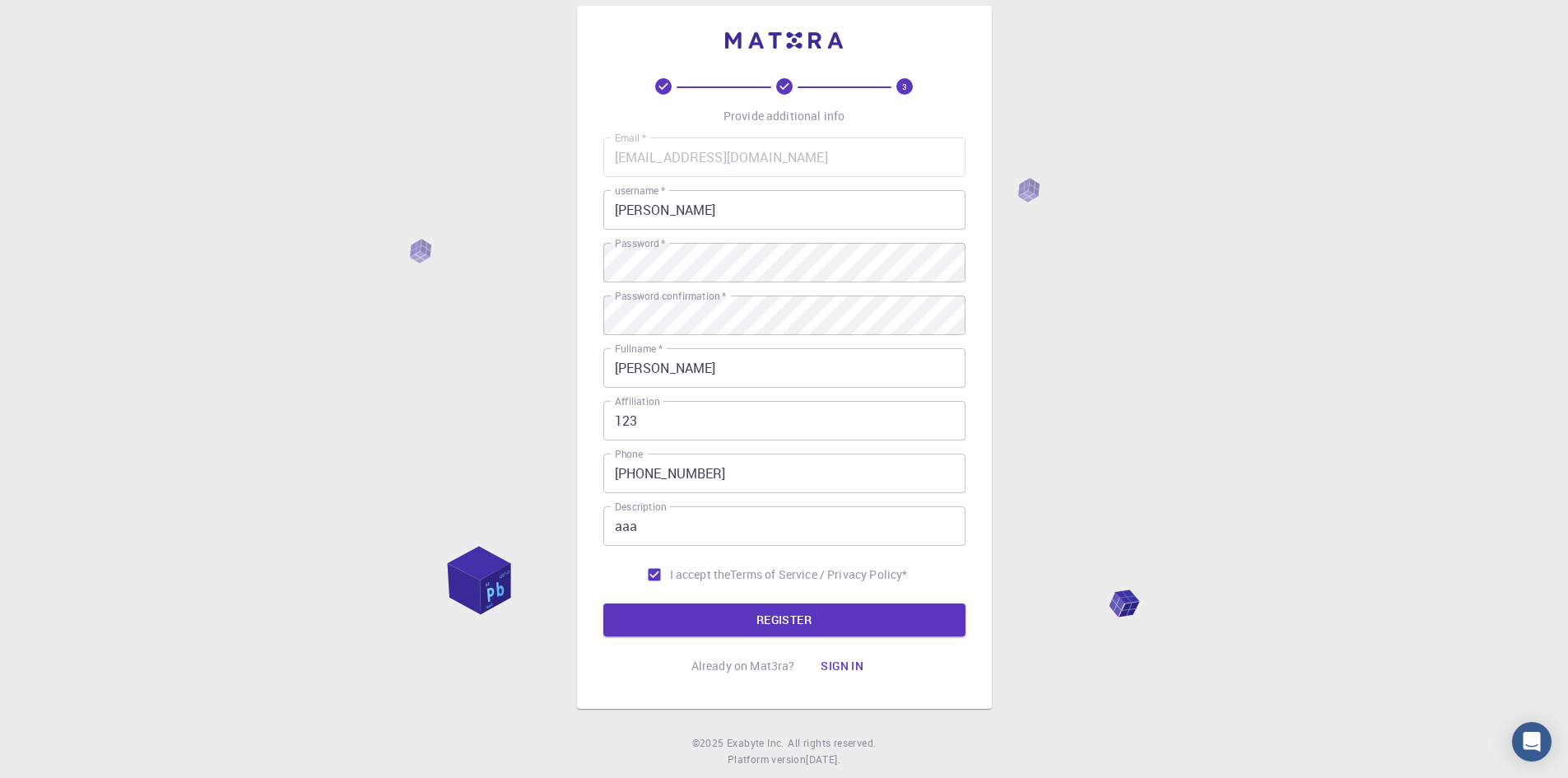
scroll to position [0, 0]
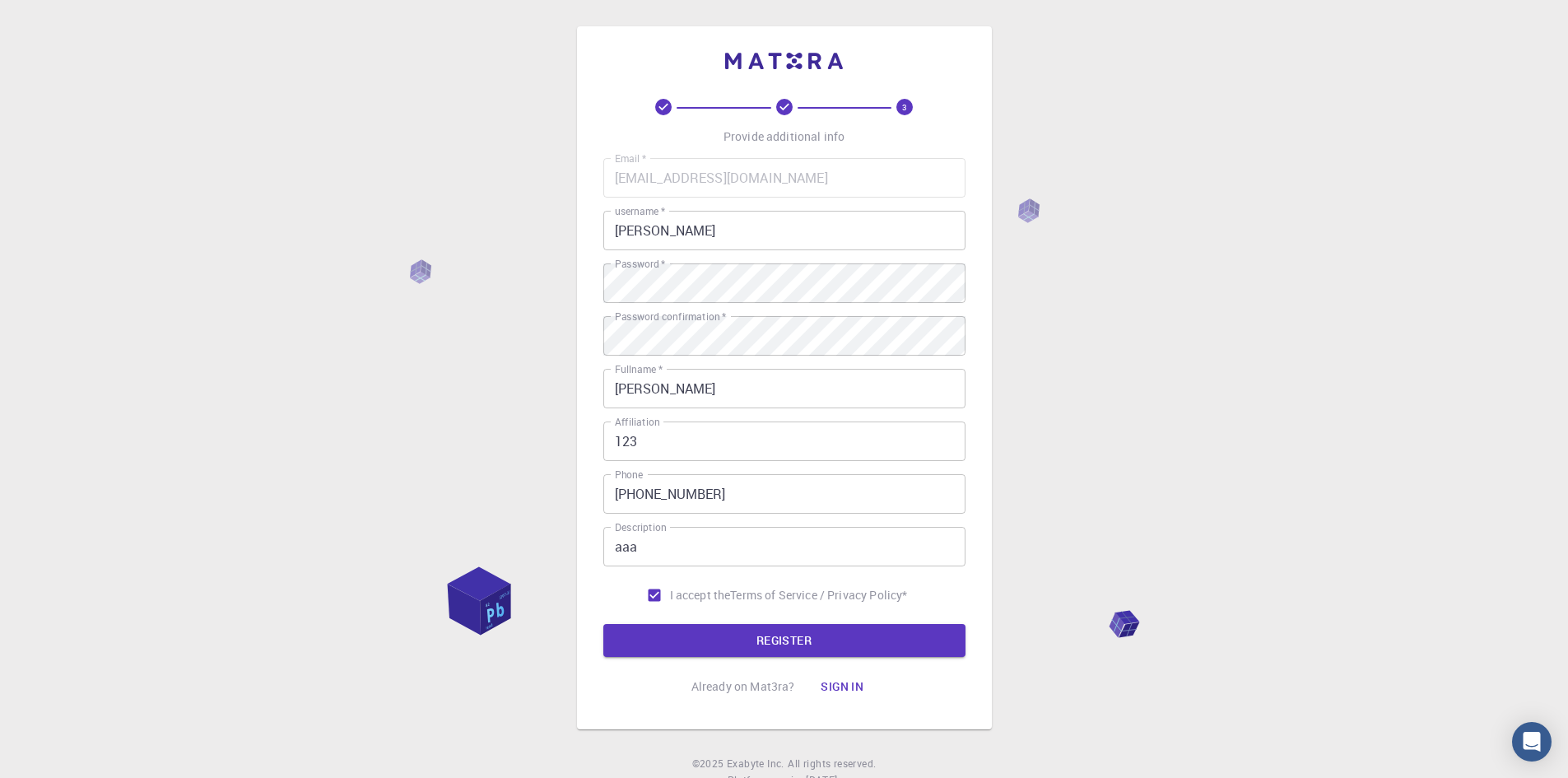
click at [782, 111] on icon at bounding box center [785, 107] width 17 height 17
